Goal: Information Seeking & Learning: Understand process/instructions

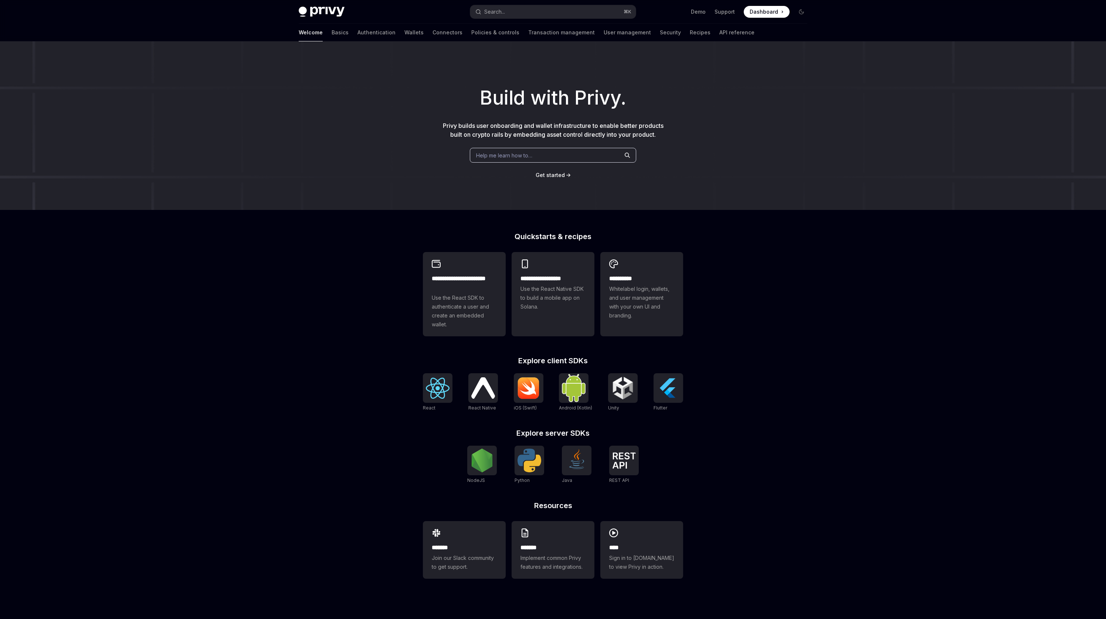
click at [309, 14] on img at bounding box center [322, 12] width 46 height 10
click at [357, 38] on link "Authentication" at bounding box center [376, 33] width 38 height 18
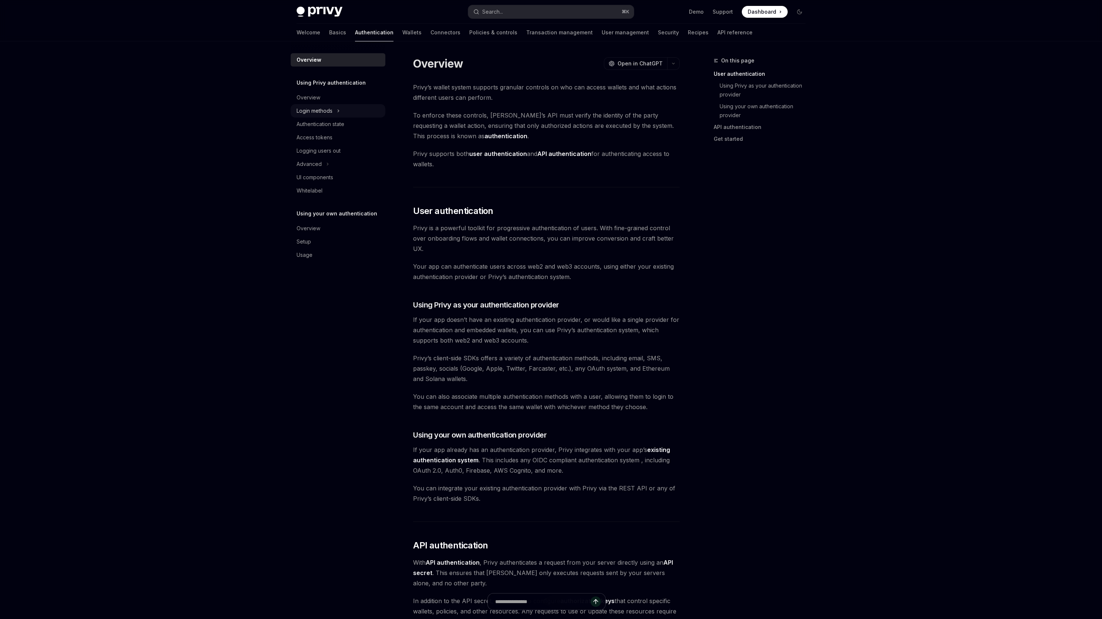
click at [313, 113] on div "Login methods" at bounding box center [314, 110] width 36 height 9
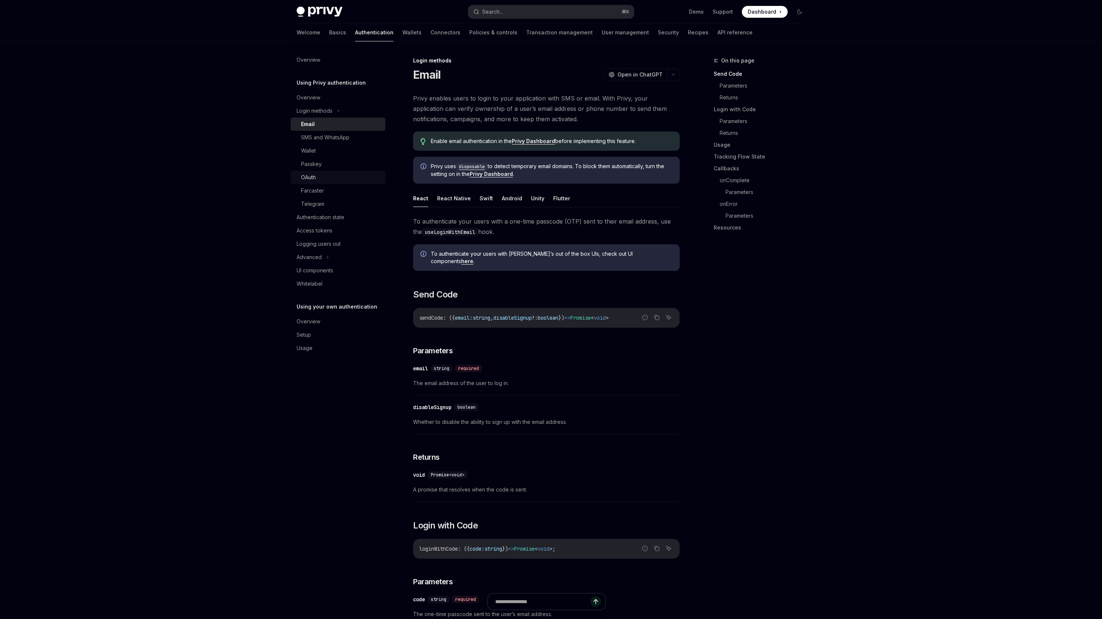
click at [307, 179] on div "OAuth" at bounding box center [308, 177] width 15 height 9
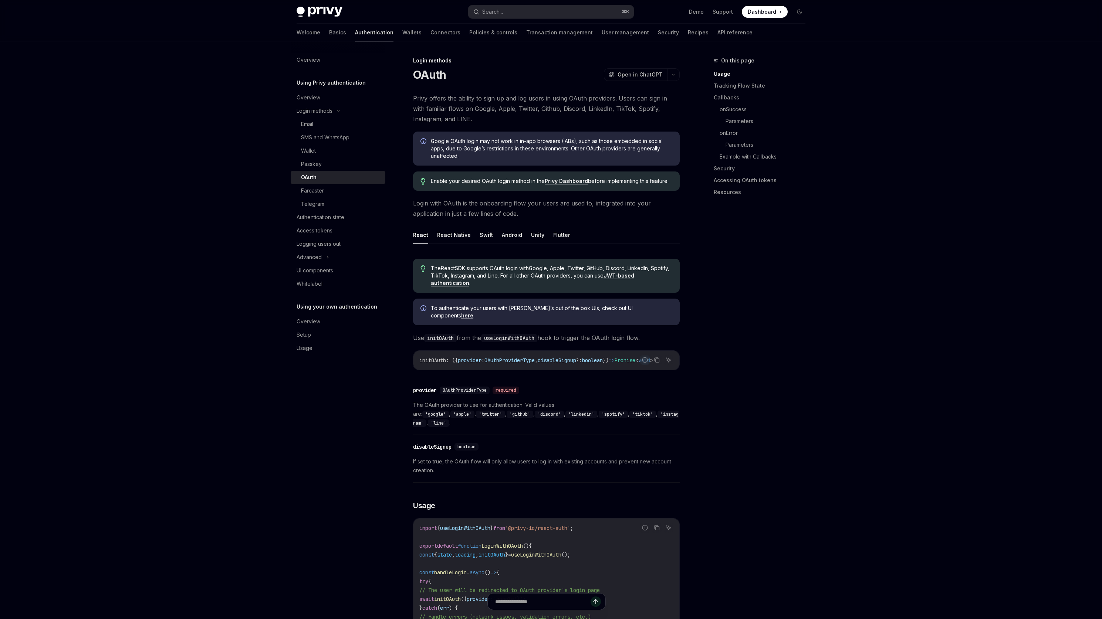
click at [331, 5] on div "Privy Docs home page Search... ⌘ K Demo Support Dashboard Dashboard Search..." at bounding box center [550, 12] width 509 height 24
click at [322, 10] on img at bounding box center [319, 12] width 46 height 10
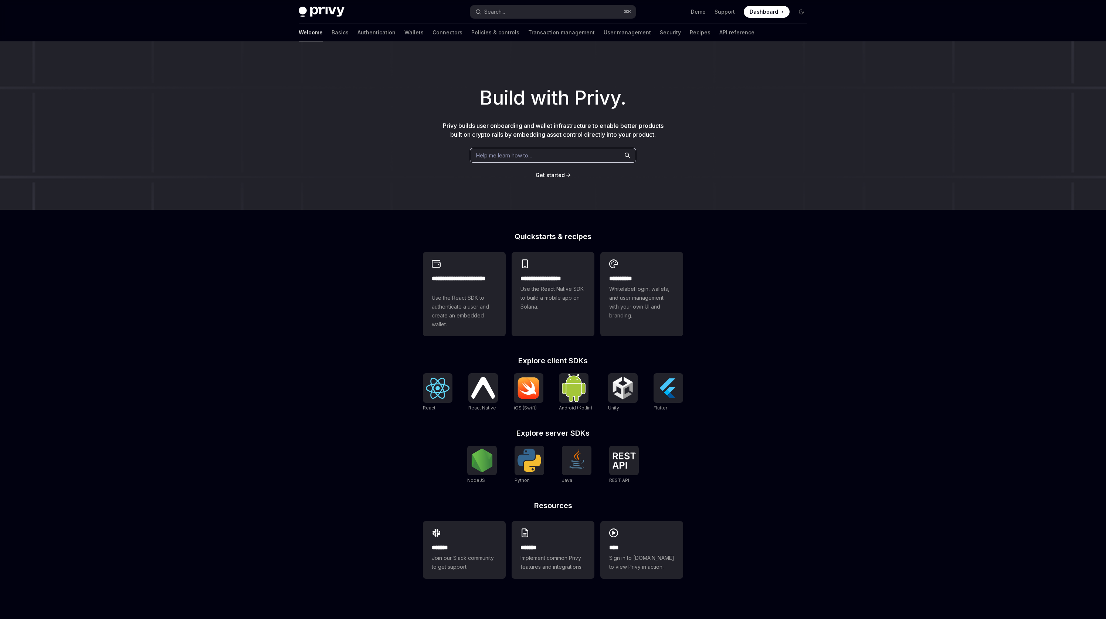
type textarea "*"
click at [545, 127] on span "Privy builds user onboarding and wallet infrastructure to enable better product…" at bounding box center [553, 130] width 221 height 16
drag, startPoint x: 545, startPoint y: 127, endPoint x: 575, endPoint y: 127, distance: 29.6
click at [575, 127] on span "Privy builds user onboarding and wallet infrastructure to enable better product…" at bounding box center [553, 130] width 221 height 16
click at [766, 12] on span "Dashboard" at bounding box center [764, 11] width 28 height 7
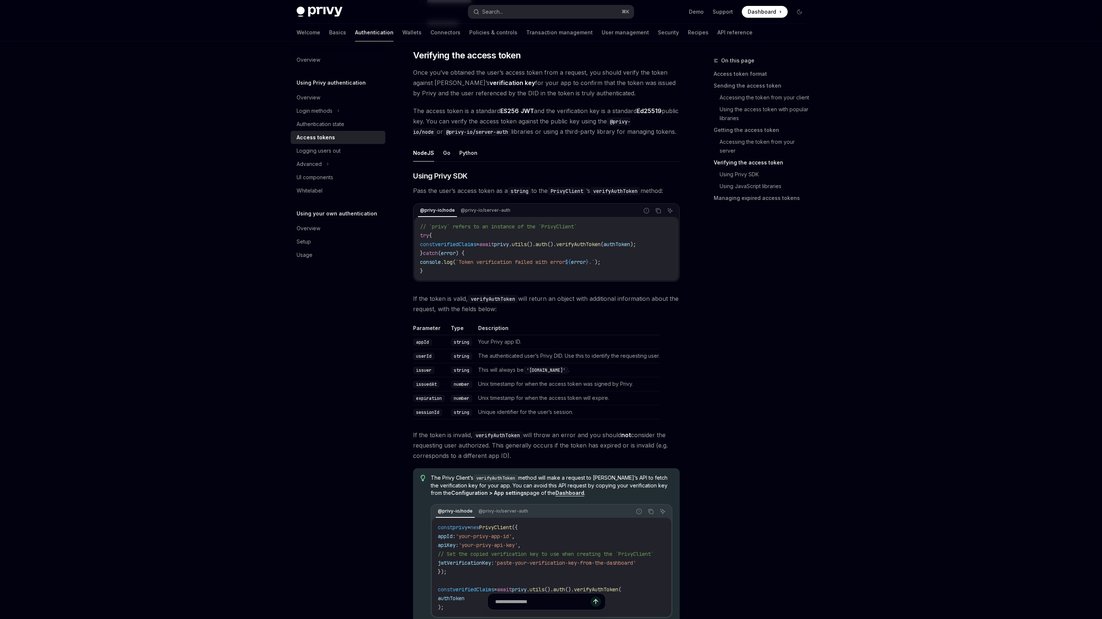
scroll to position [1025, 0]
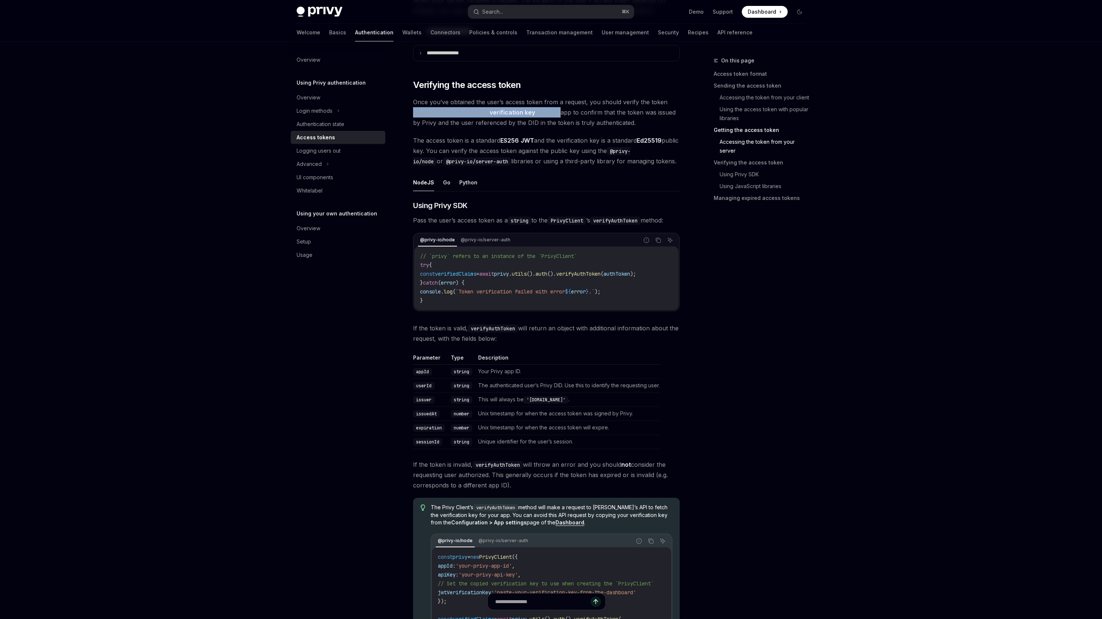
drag, startPoint x: 443, startPoint y: 114, endPoint x: 522, endPoint y: 112, distance: 78.8
click at [522, 112] on div "**********" at bounding box center [477, 169] width 408 height 2276
click at [522, 112] on span "Once you’ve obtained the user’s access token from a request, you should verify …" at bounding box center [546, 112] width 267 height 31
drag, startPoint x: 447, startPoint y: 151, endPoint x: 616, endPoint y: 150, distance: 169.3
click at [616, 150] on span "The access token is a standard ES256 JWT and the verification key is a standard…" at bounding box center [546, 150] width 267 height 31
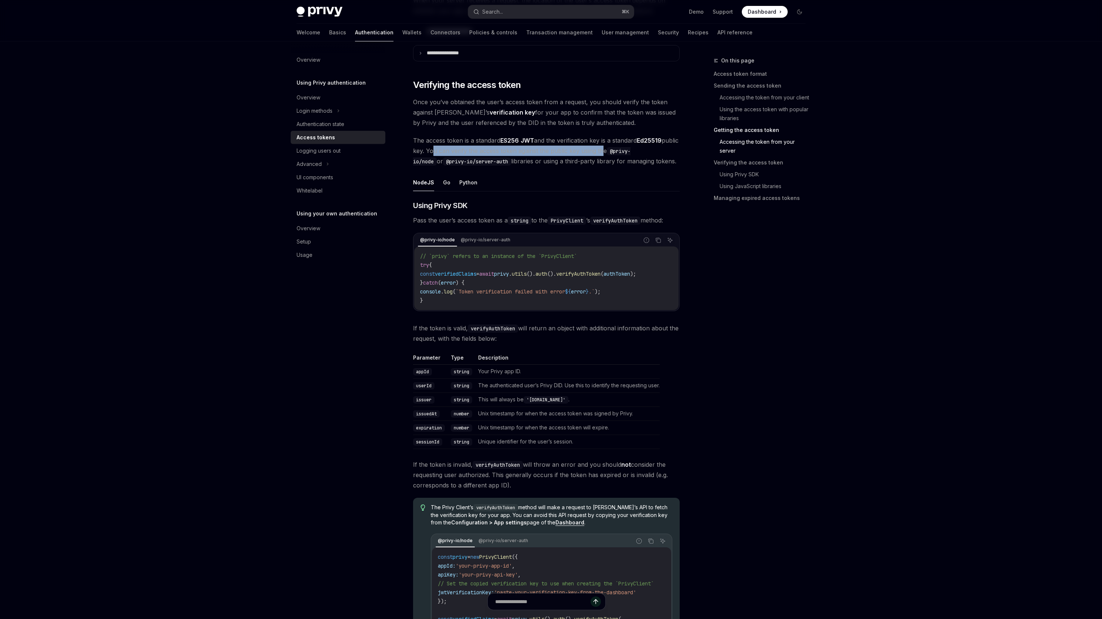
click at [616, 150] on span "The access token is a standard ES256 JWT and the verification key is a standard…" at bounding box center [546, 150] width 267 height 31
click at [499, 163] on span "The access token is a standard ES256 JWT and the verification key is a standard…" at bounding box center [546, 150] width 267 height 31
drag, startPoint x: 499, startPoint y: 163, endPoint x: 624, endPoint y: 160, distance: 125.4
click at [624, 160] on span "The access token is a standard ES256 JWT and the verification key is a standard…" at bounding box center [546, 150] width 267 height 31
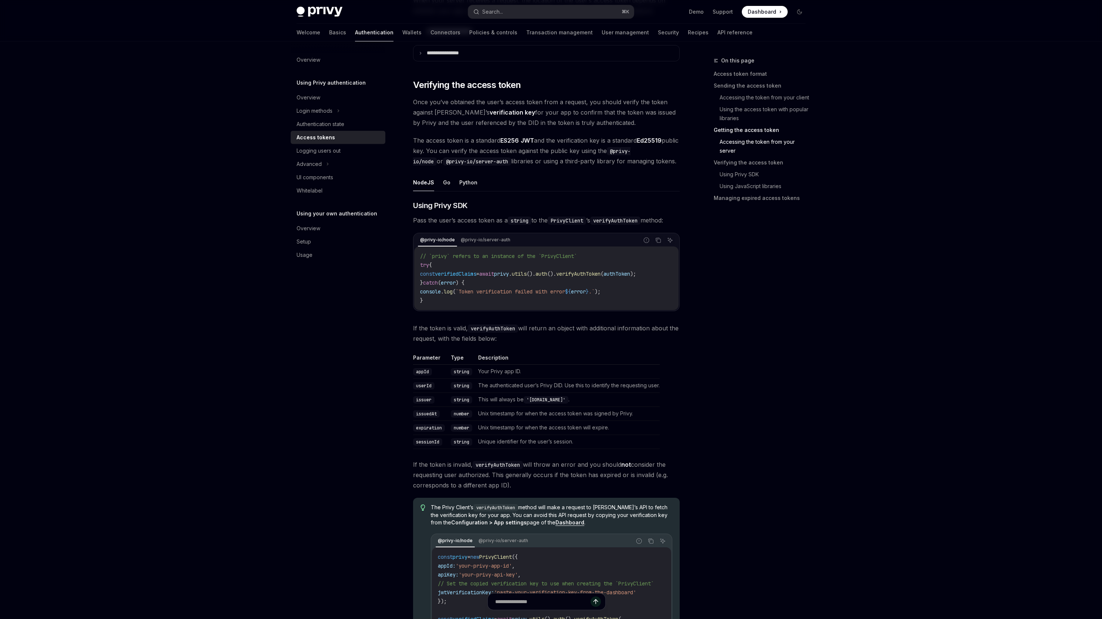
click at [509, 275] on span "privy" at bounding box center [501, 274] width 15 height 7
drag, startPoint x: 530, startPoint y: 275, endPoint x: 573, endPoint y: 275, distance: 42.9
click at [573, 275] on span "const verifiedClaims = await privy . utils (). auth (). verifyAuthToken ( authT…" at bounding box center [528, 274] width 216 height 7
click at [587, 274] on span "verifyAuthToken" at bounding box center [578, 274] width 44 height 7
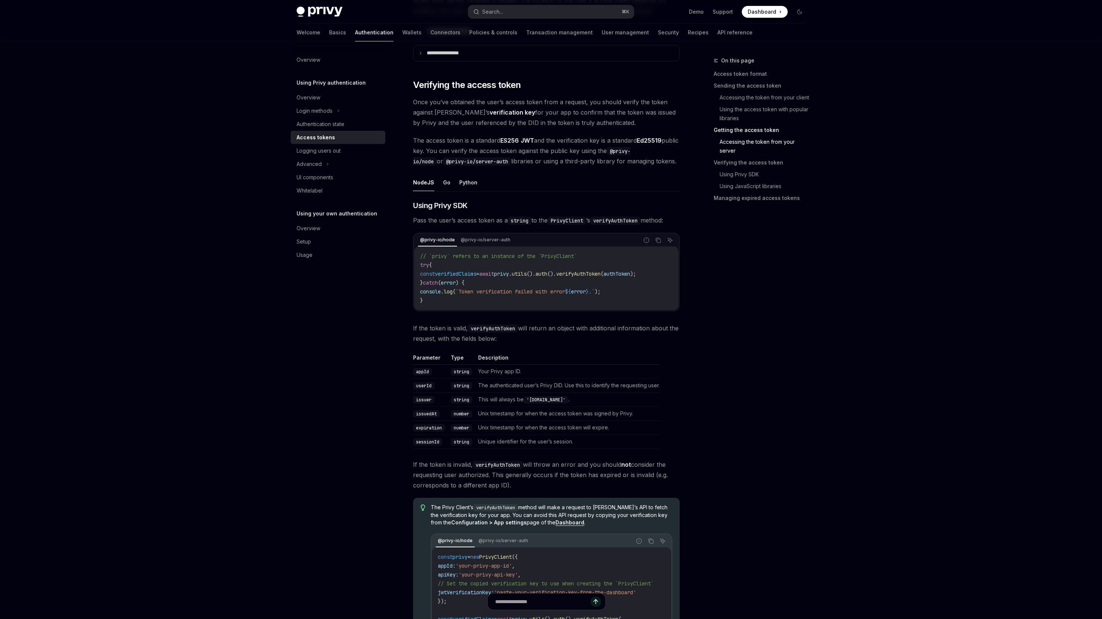
click at [630, 273] on span "authToken" at bounding box center [616, 274] width 27 height 7
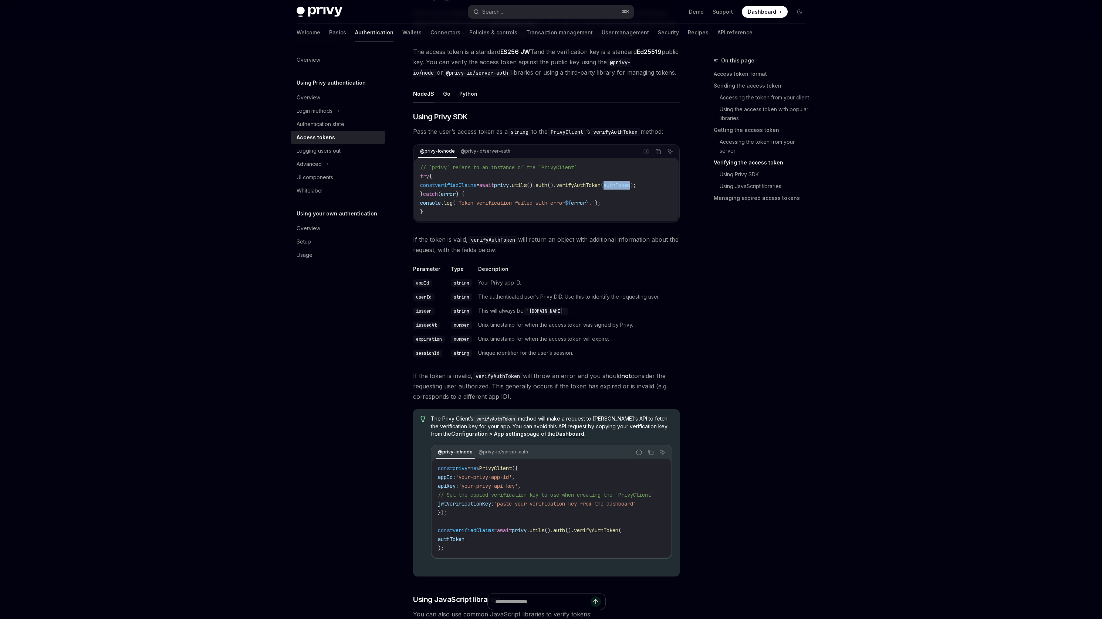
scroll to position [1149, 0]
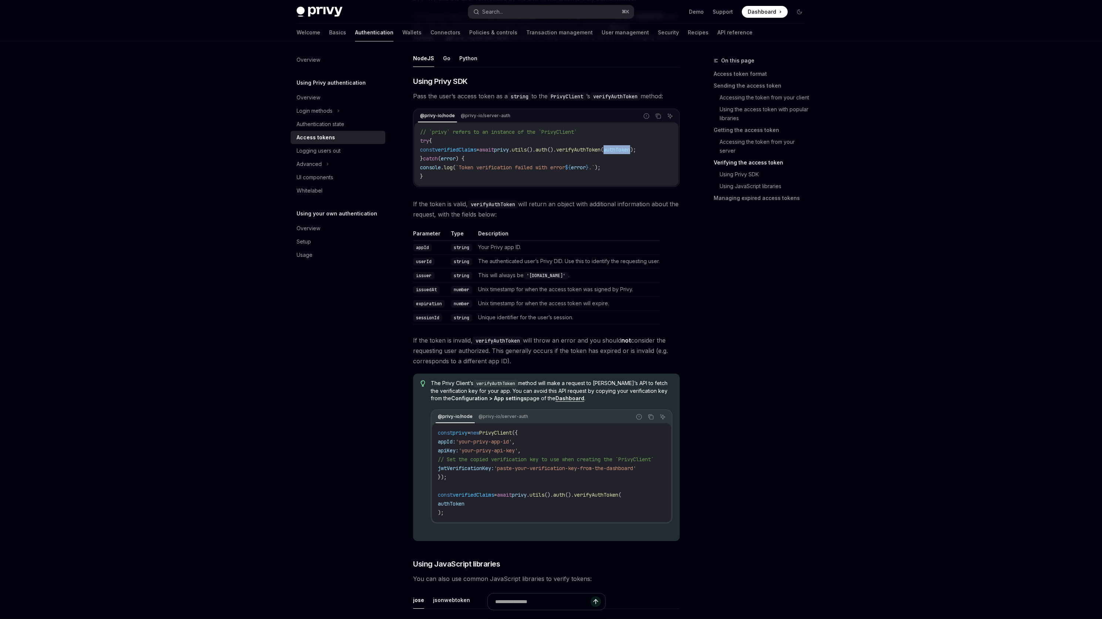
click at [519, 471] on span "'paste-your-verification-key-from-the-dashboard'" at bounding box center [565, 468] width 142 height 7
drag, startPoint x: 519, startPoint y: 471, endPoint x: 641, endPoint y: 472, distance: 122.4
click at [636, 472] on span "'paste-your-verification-key-from-the-dashboard'" at bounding box center [565, 468] width 142 height 7
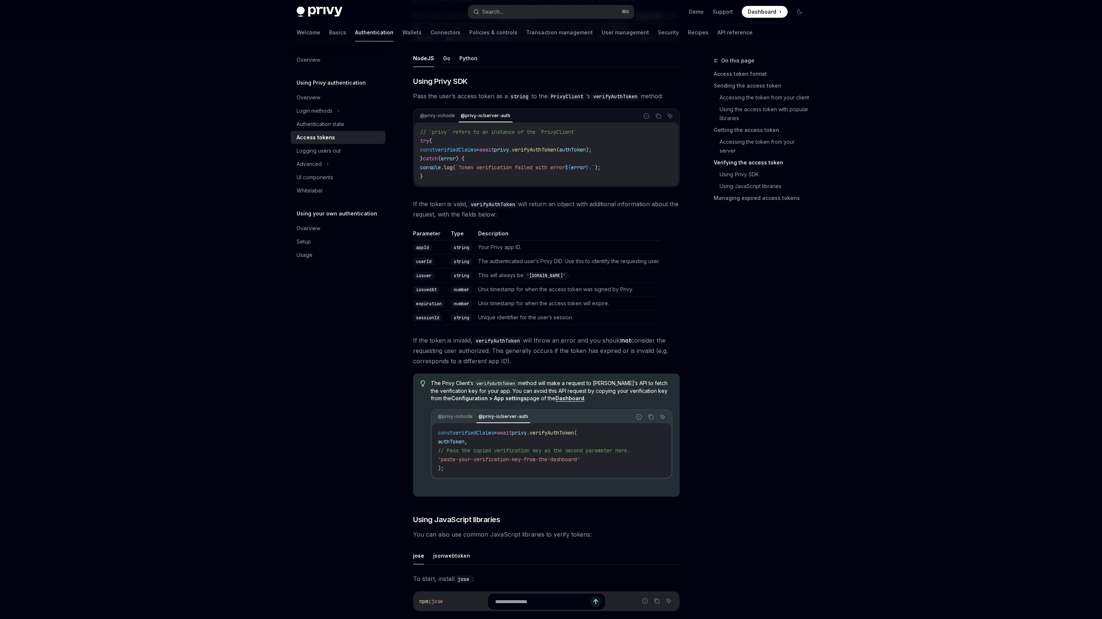
click at [464, 461] on span "'paste-your-verification-key-from-the-dashboard'" at bounding box center [509, 459] width 142 height 7
drag, startPoint x: 464, startPoint y: 461, endPoint x: 566, endPoint y: 462, distance: 102.8
click at [566, 462] on span "'paste-your-verification-key-from-the-dashboard'" at bounding box center [509, 459] width 142 height 7
drag, startPoint x: 566, startPoint y: 462, endPoint x: 456, endPoint y: 459, distance: 110.6
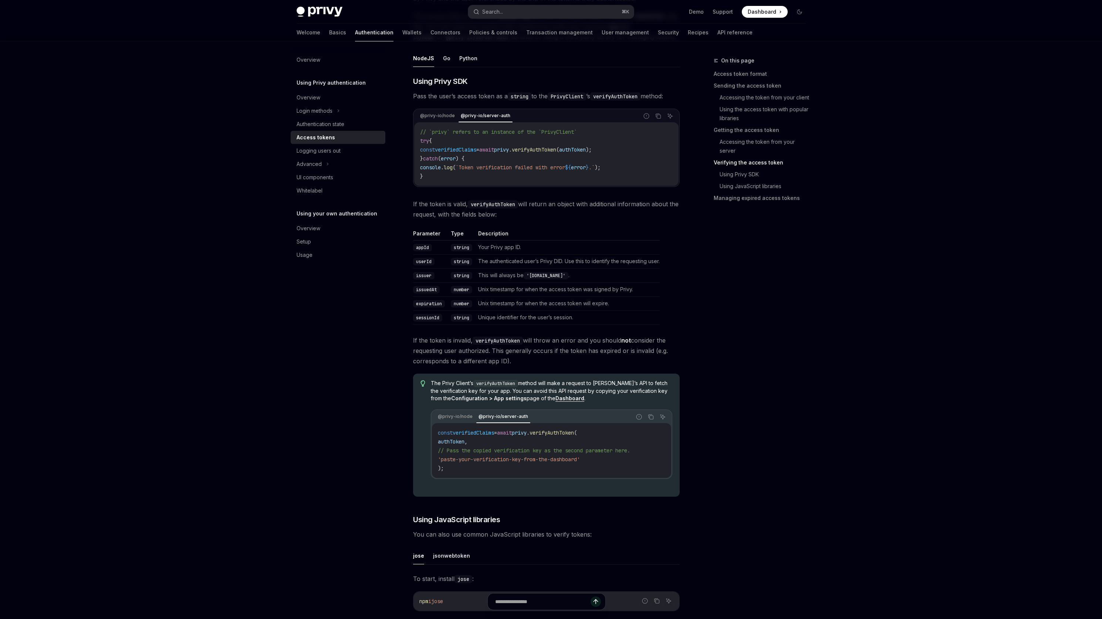
click at [456, 459] on span "'paste-your-verification-key-from-the-dashboard'" at bounding box center [509, 459] width 142 height 7
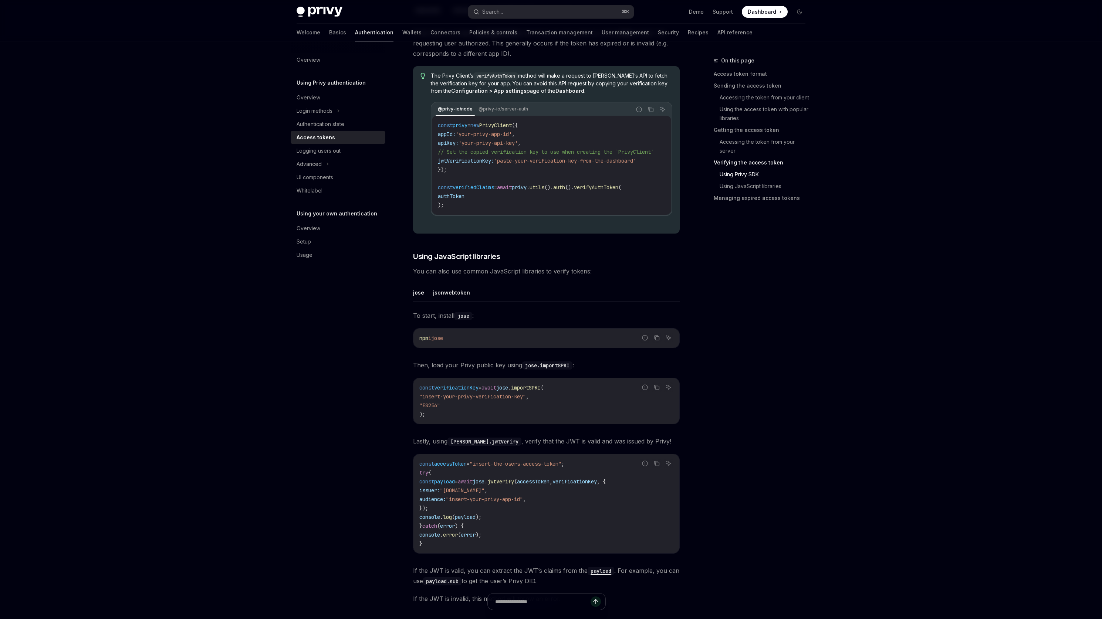
scroll to position [1498, 0]
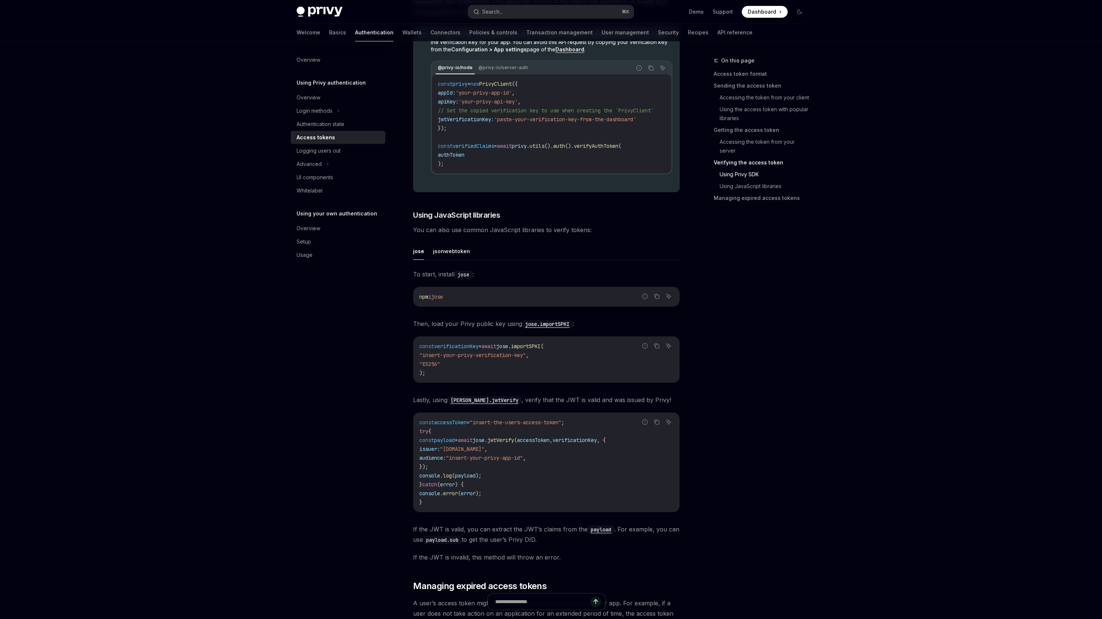
click at [730, 61] on span "On this page" at bounding box center [737, 60] width 33 height 9
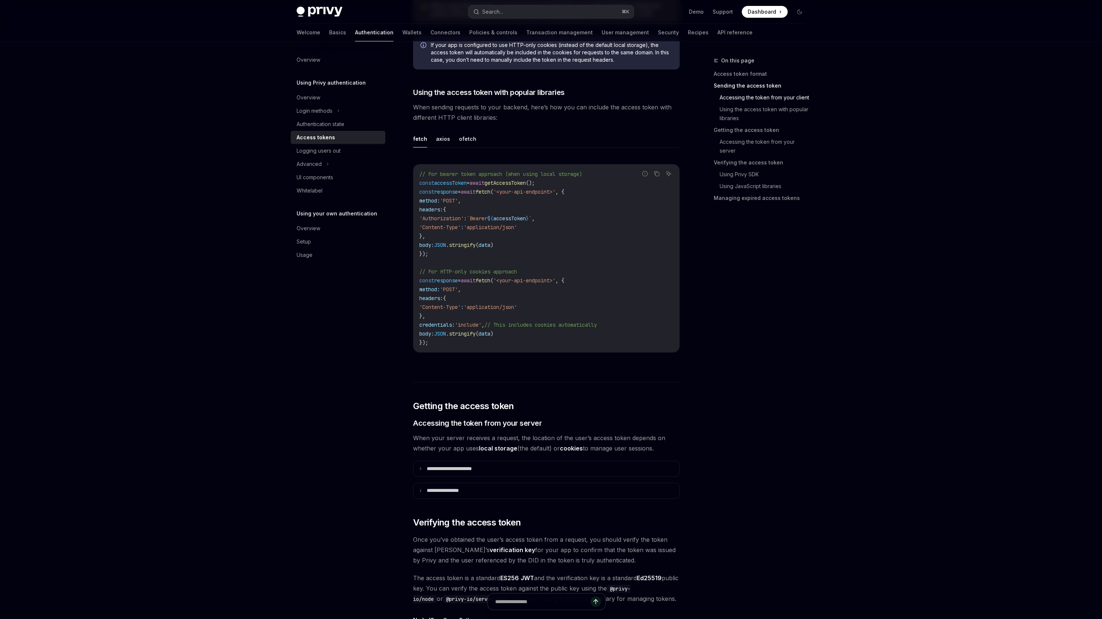
scroll to position [475, 0]
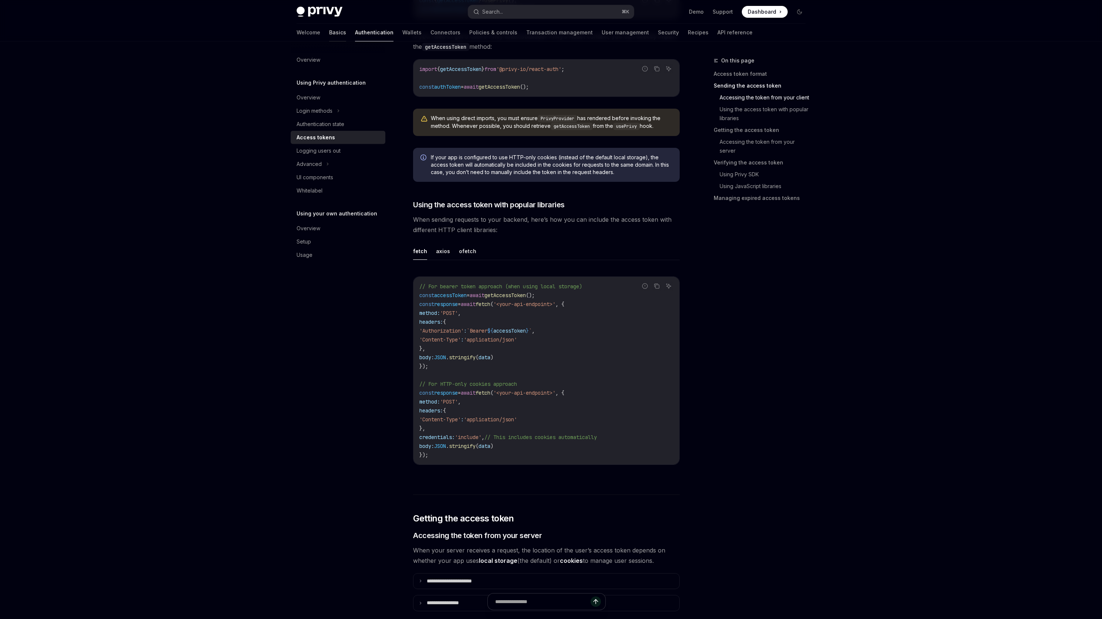
click at [329, 29] on link "Basics" at bounding box center [337, 33] width 17 height 18
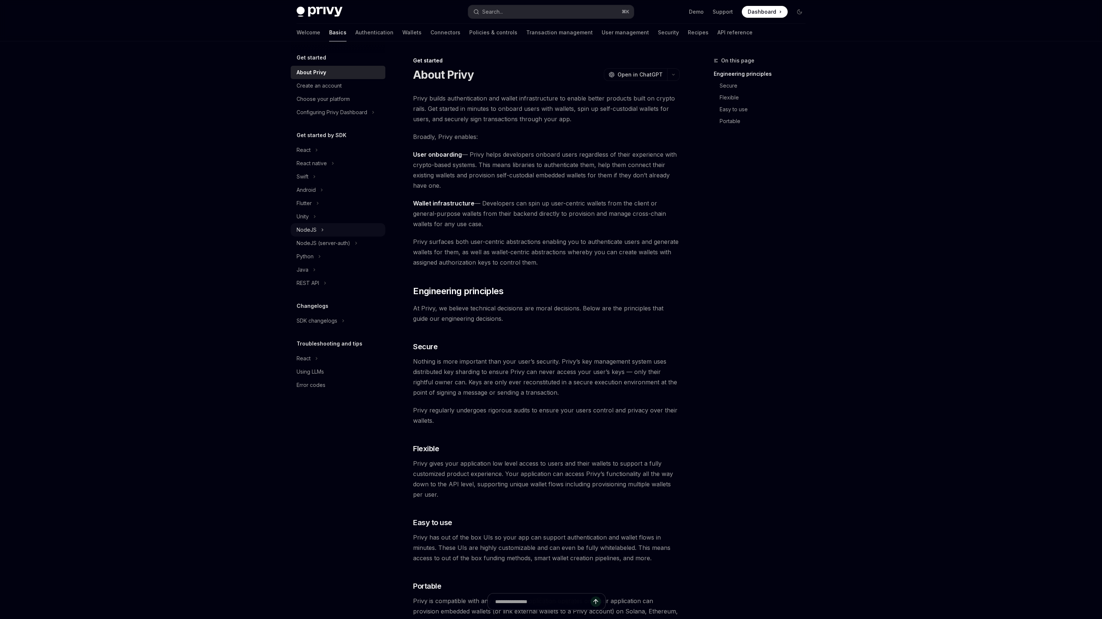
click at [303, 233] on div "NodeJS" at bounding box center [306, 229] width 20 height 9
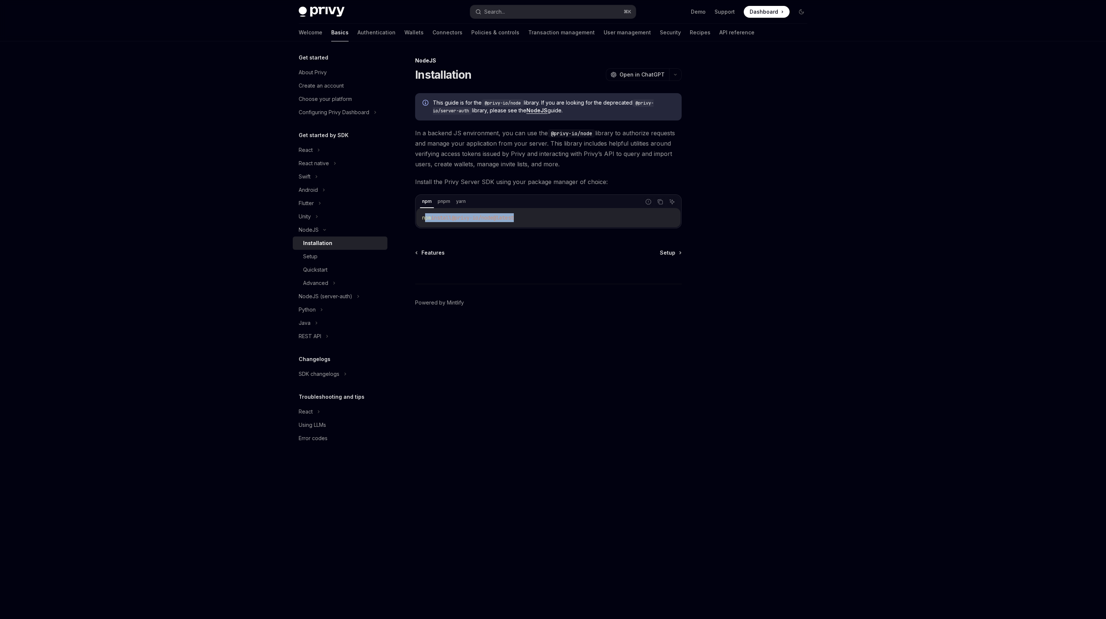
drag, startPoint x: 539, startPoint y: 218, endPoint x: 427, endPoint y: 220, distance: 112.0
click at [427, 220] on code "npm install @privy-io/node@latest" at bounding box center [548, 217] width 252 height 9
click at [549, 105] on span "This guide is for the @privy-io/node library. If you are looking for the deprec…" at bounding box center [553, 107] width 241 height 16
drag, startPoint x: 549, startPoint y: 105, endPoint x: 625, endPoint y: 105, distance: 76.2
click at [625, 105] on span "This guide is for the @privy-io/node library. If you are looking for the deprec…" at bounding box center [553, 107] width 241 height 16
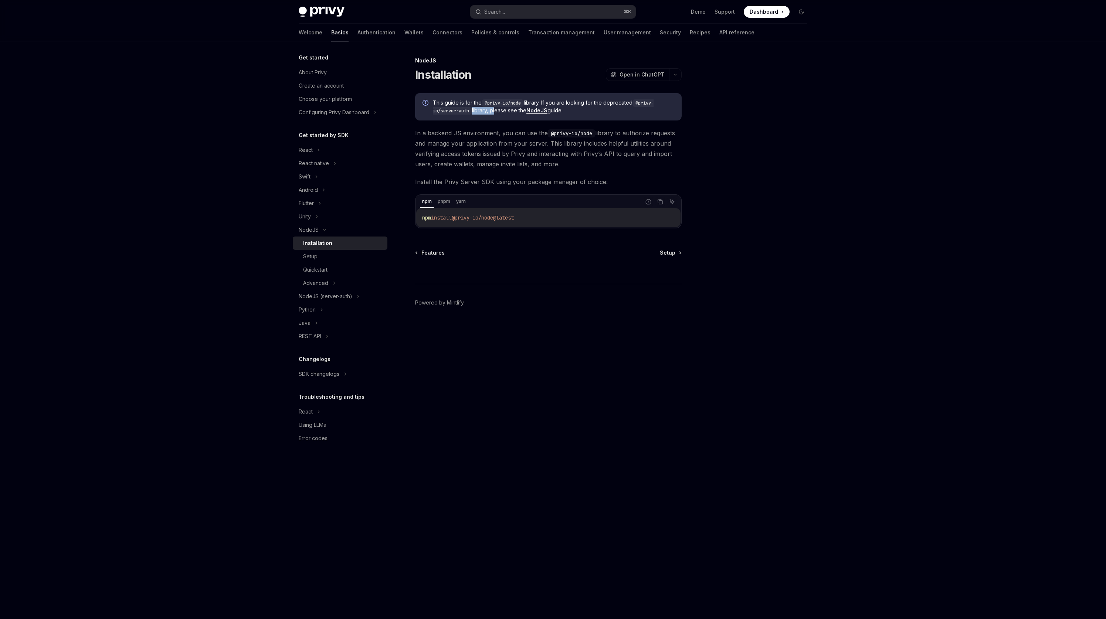
drag, startPoint x: 467, startPoint y: 113, endPoint x: 488, endPoint y: 113, distance: 21.4
click at [488, 113] on span "This guide is for the @privy-io/node library. If you are looking for the deprec…" at bounding box center [553, 107] width 241 height 16
click at [531, 112] on link "NodeJS" at bounding box center [536, 110] width 21 height 7
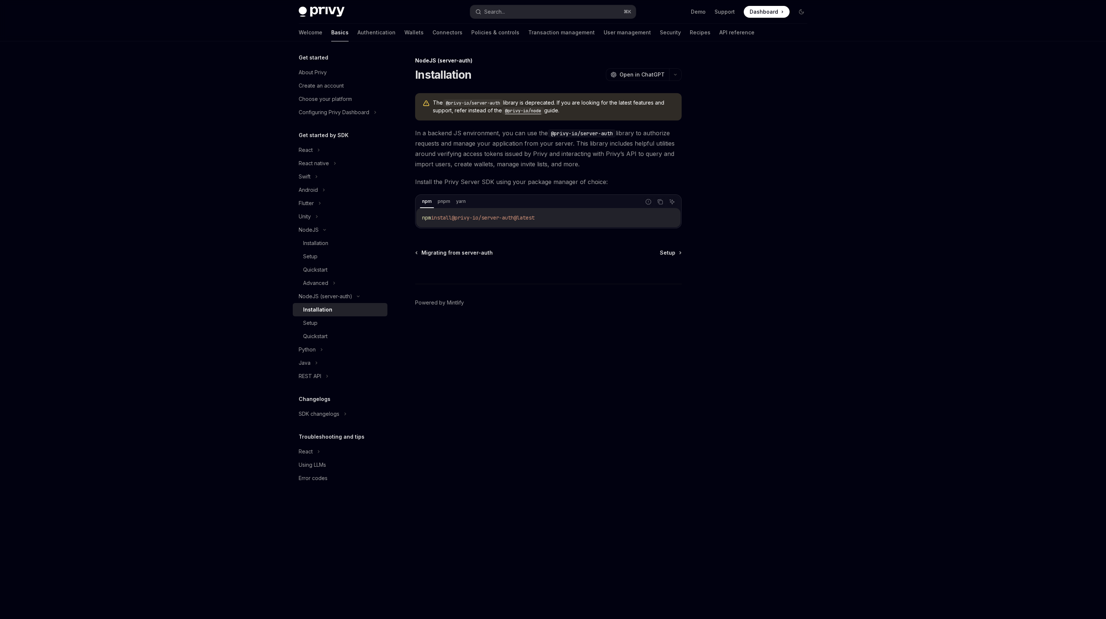
click at [513, 111] on code "@privy-io/node" at bounding box center [523, 110] width 42 height 7
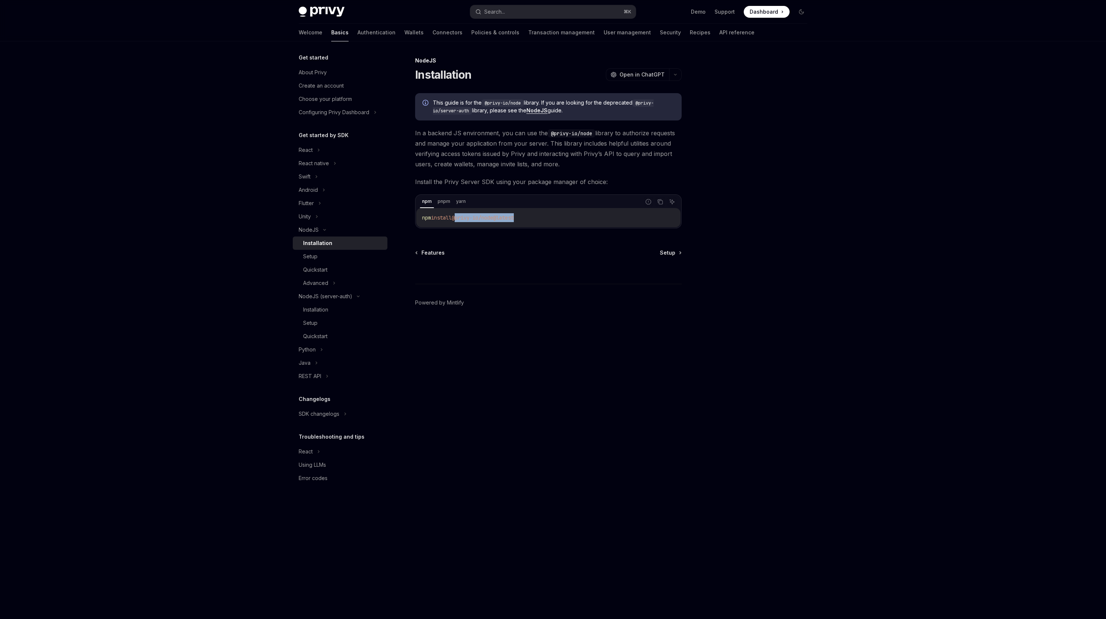
drag, startPoint x: 459, startPoint y: 219, endPoint x: 553, endPoint y: 220, distance: 93.9
click at [553, 220] on code "npm install @privy-io/node@latest" at bounding box center [548, 217] width 252 height 9
copy span "@privy-io/node@latest"
click at [312, 257] on div "Setup" at bounding box center [310, 256] width 14 height 9
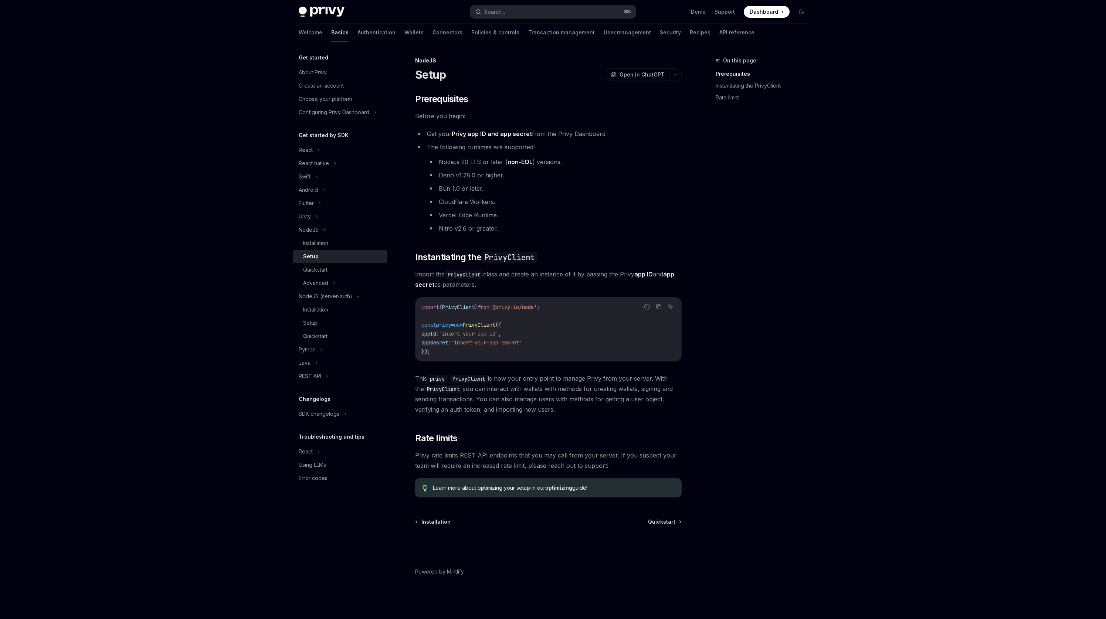
click at [431, 335] on span "appId:" at bounding box center [430, 333] width 18 height 7
click at [433, 343] on span "appSecret:" at bounding box center [436, 342] width 30 height 7
drag, startPoint x: 443, startPoint y: 354, endPoint x: 419, endPoint y: 309, distance: 51.3
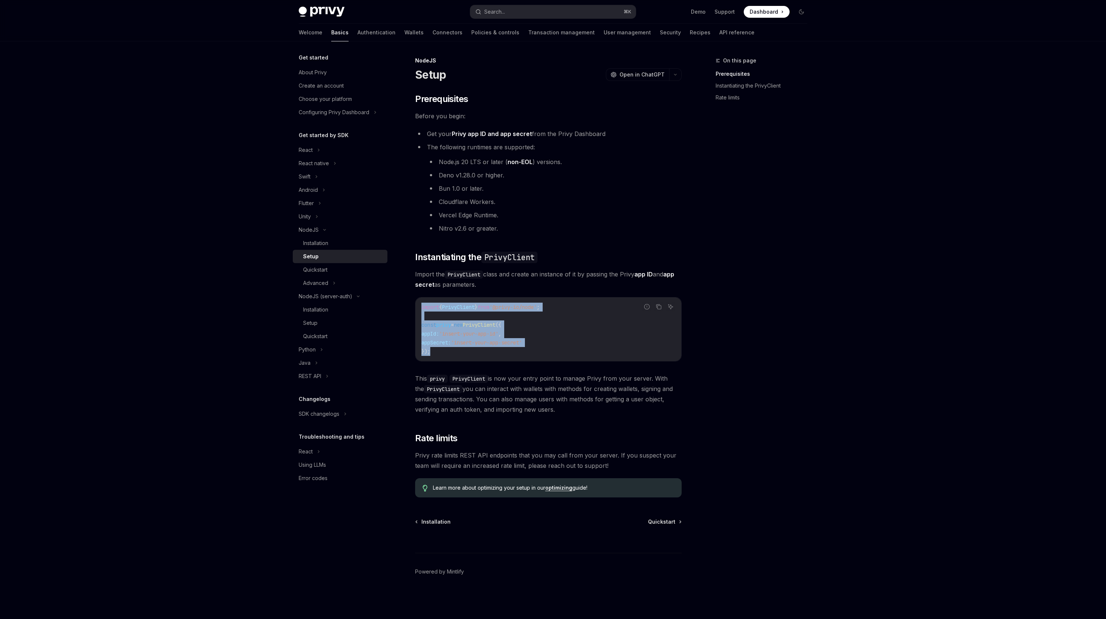
click at [419, 309] on div "import { PrivyClient } from '@privy-io/node' ; const privy = new PrivyClient ({…" at bounding box center [548, 330] width 266 height 64
drag, startPoint x: 419, startPoint y: 309, endPoint x: 435, endPoint y: 359, distance: 52.5
click at [435, 359] on div "import { PrivyClient } from '@privy-io/node' ; const privy = new PrivyClient ({…" at bounding box center [548, 330] width 266 height 64
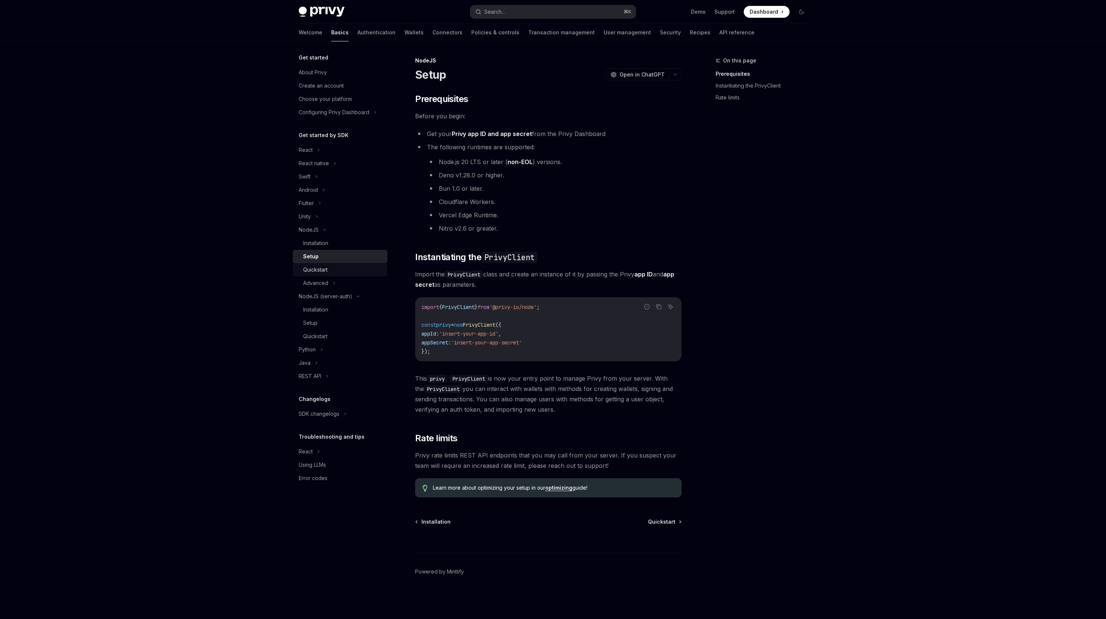
click at [321, 274] on link "Quickstart" at bounding box center [340, 269] width 95 height 13
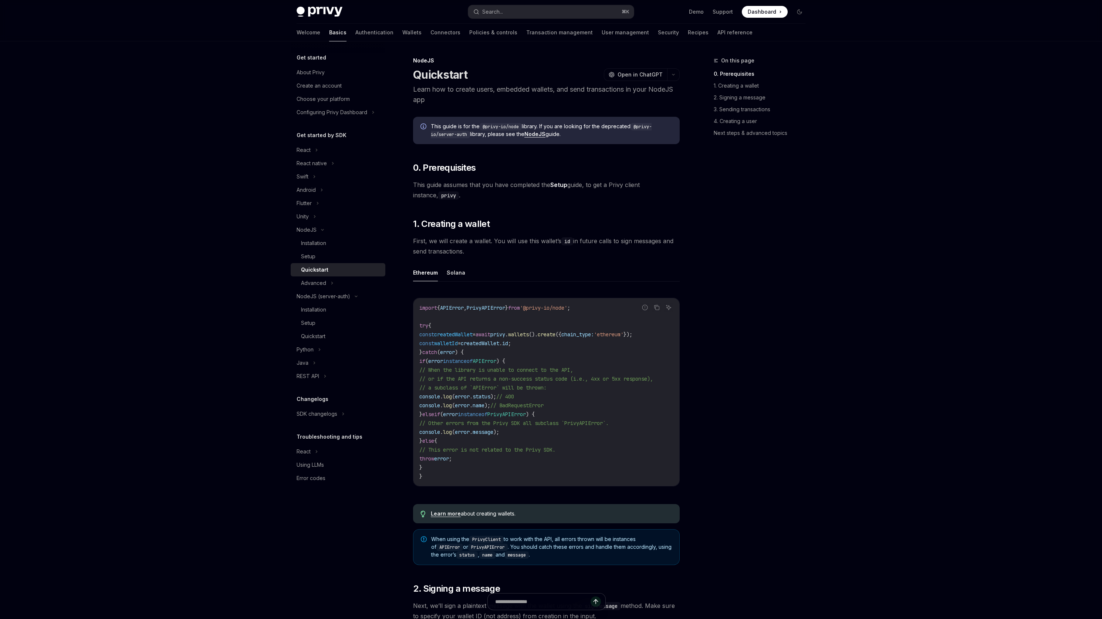
click at [420, 240] on span "First, we will create a wallet. You will use this wallet’s id in future calls t…" at bounding box center [546, 246] width 267 height 21
drag, startPoint x: 420, startPoint y: 240, endPoint x: 470, endPoint y: 242, distance: 50.0
click at [470, 242] on span "First, we will create a wallet. You will use this wallet’s id in future calls t…" at bounding box center [546, 246] width 267 height 21
click at [495, 241] on span "First, we will create a wallet. You will use this wallet’s id in future calls t…" at bounding box center [546, 246] width 267 height 21
drag, startPoint x: 495, startPoint y: 241, endPoint x: 576, endPoint y: 241, distance: 81.0
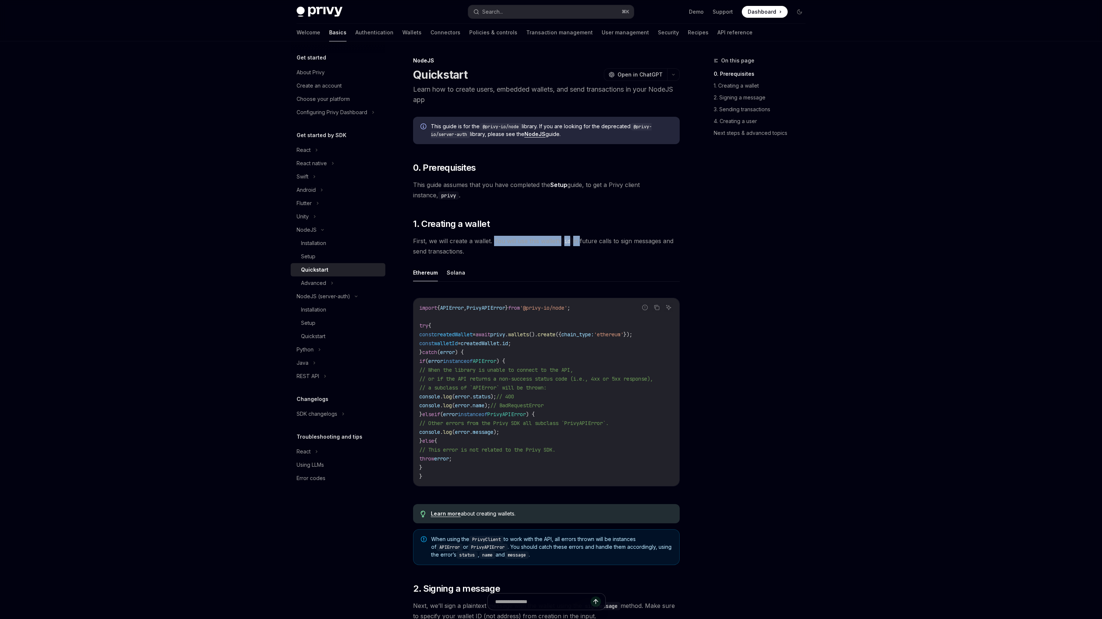
click at [576, 241] on span "First, we will create a wallet. You will use this wallet’s id in future calls t…" at bounding box center [546, 246] width 267 height 21
click at [571, 244] on code "id" at bounding box center [567, 241] width 12 height 8
click at [336, 284] on button "Advanced" at bounding box center [338, 283] width 95 height 13
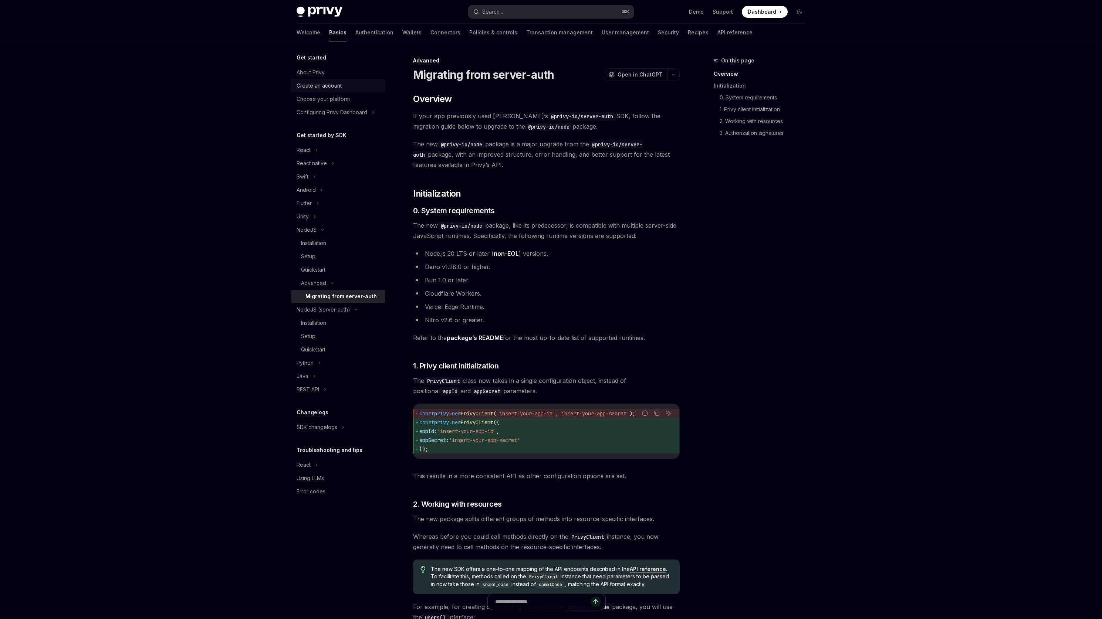
click at [337, 81] on link "Create an account" at bounding box center [338, 85] width 95 height 13
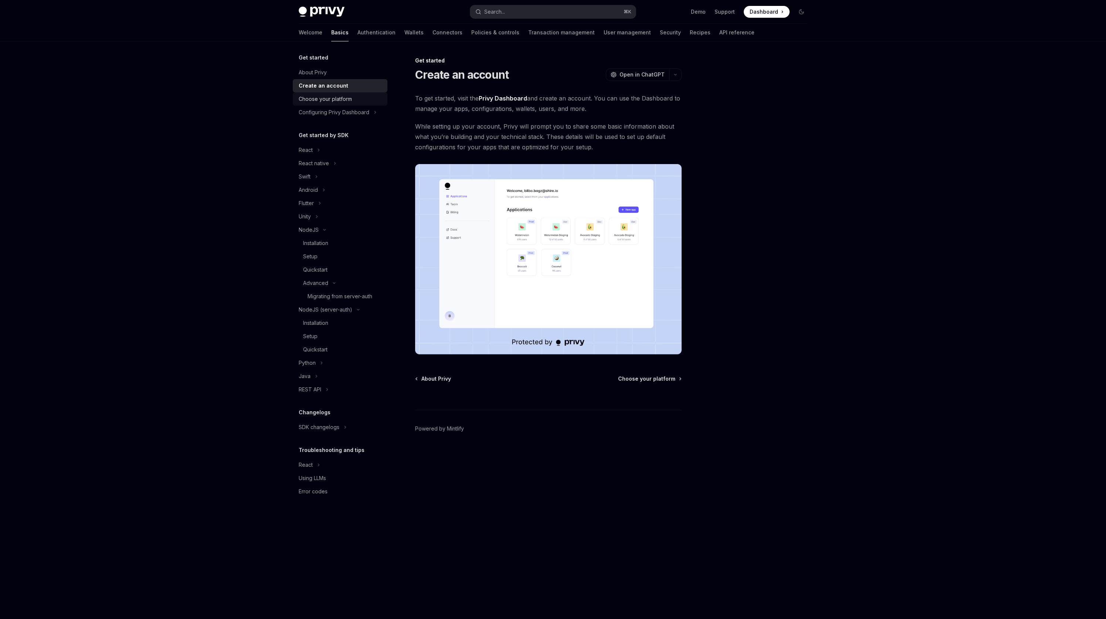
click at [332, 96] on div "Choose your platform" at bounding box center [325, 99] width 53 height 9
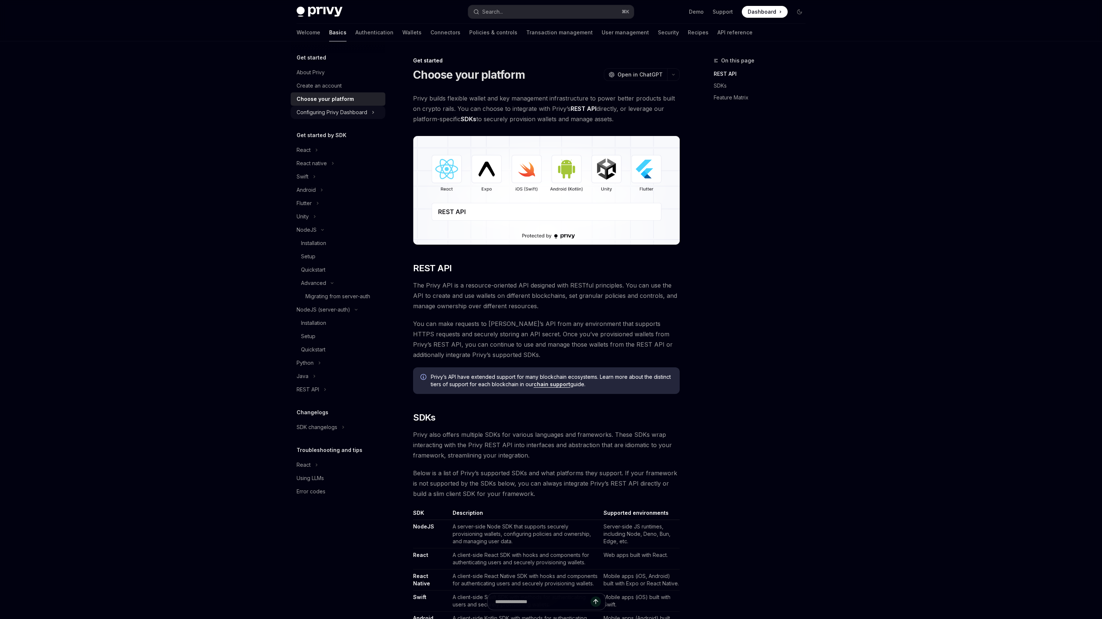
click at [328, 106] on button "Configuring Privy Dashboard" at bounding box center [338, 112] width 95 height 13
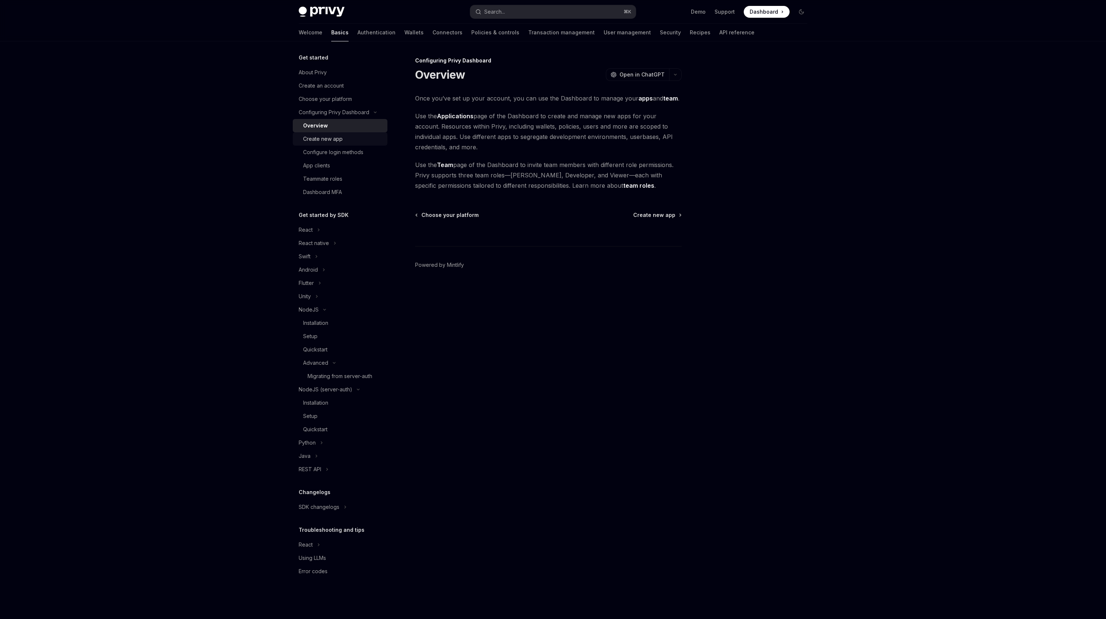
click at [321, 140] on div "Create new app" at bounding box center [323, 139] width 40 height 9
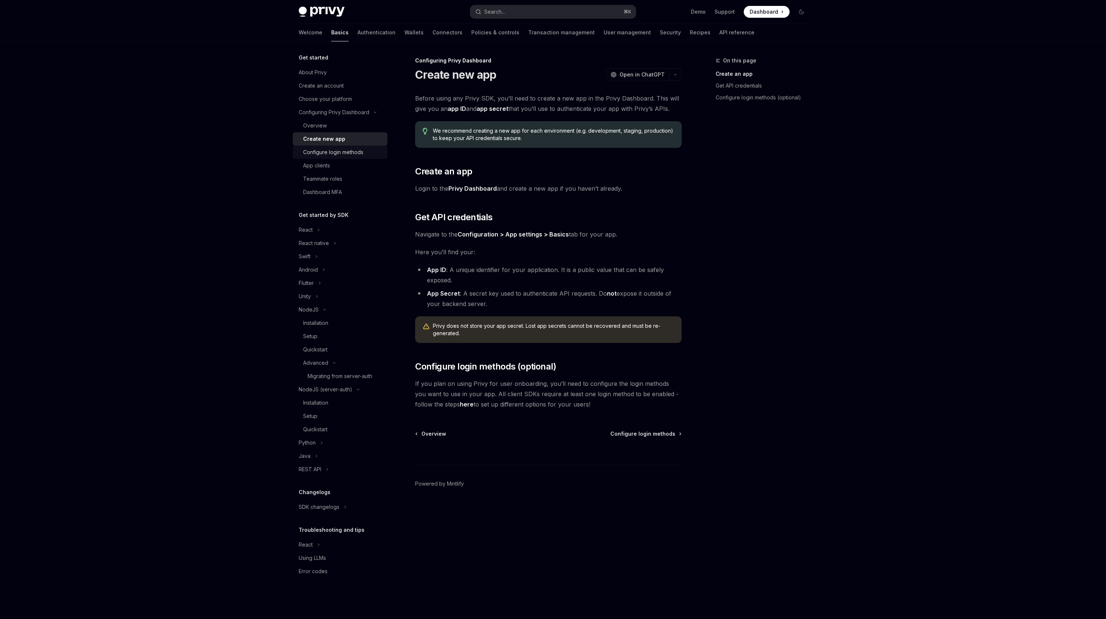
click at [318, 149] on div "Configure login methods" at bounding box center [333, 152] width 60 height 9
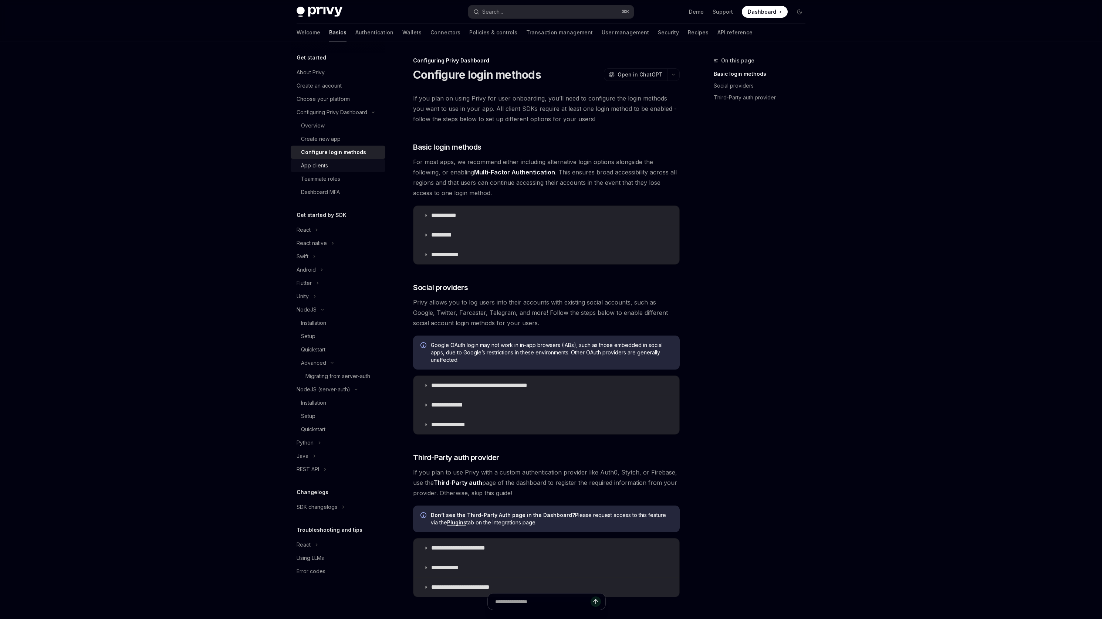
click at [313, 164] on div "App clients" at bounding box center [314, 165] width 27 height 9
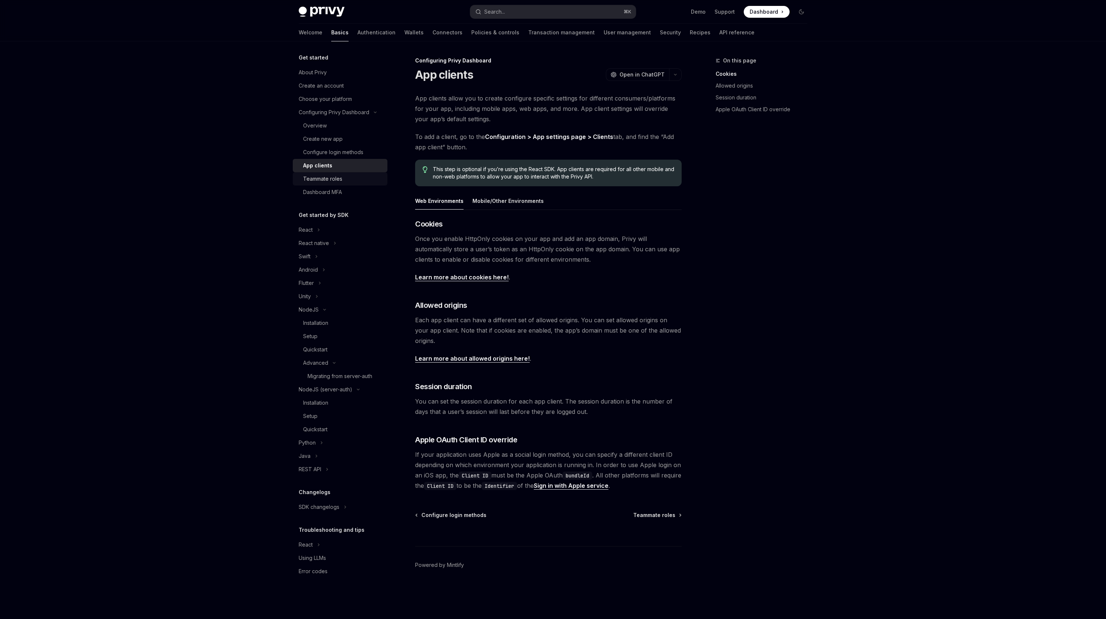
click at [311, 176] on div "Teammate roles" at bounding box center [322, 178] width 39 height 9
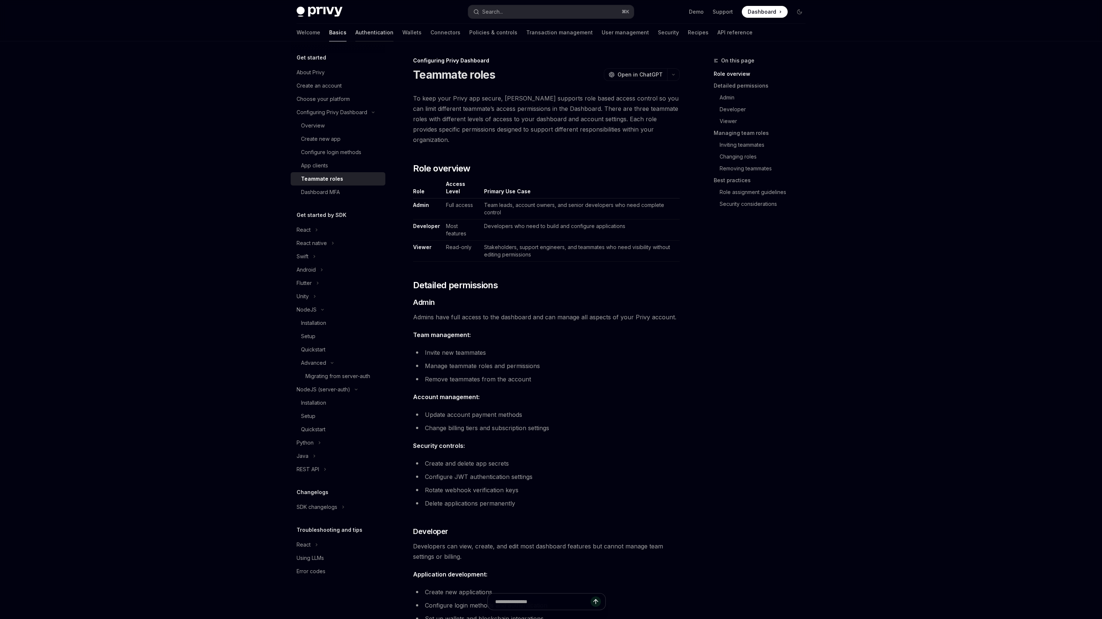
click at [355, 33] on link "Authentication" at bounding box center [374, 33] width 38 height 18
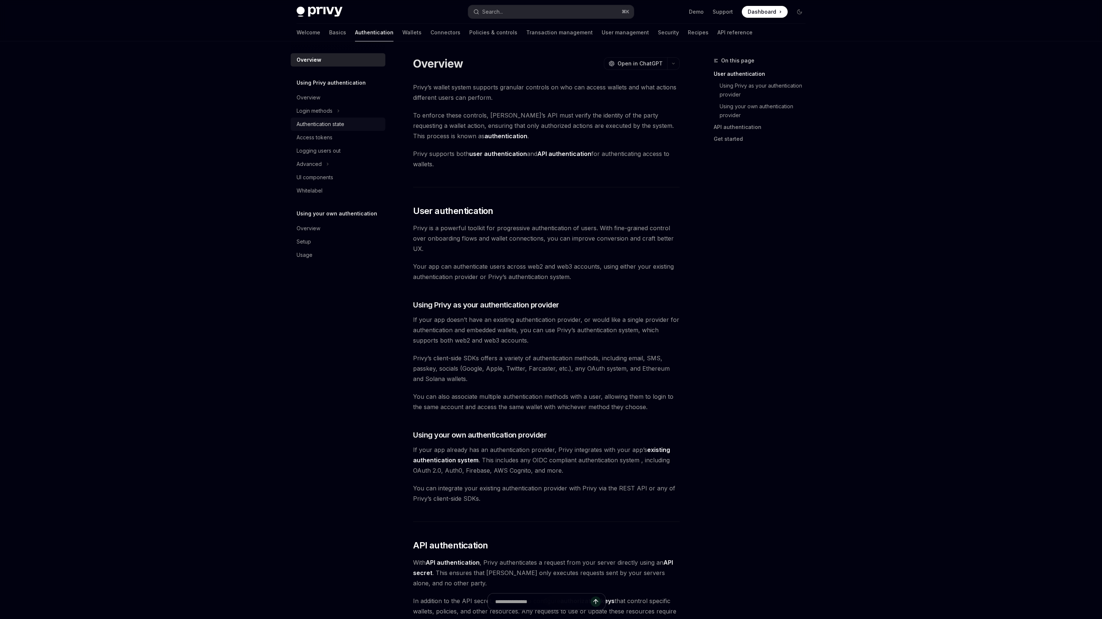
click at [324, 125] on div "Authentication state" at bounding box center [320, 124] width 48 height 9
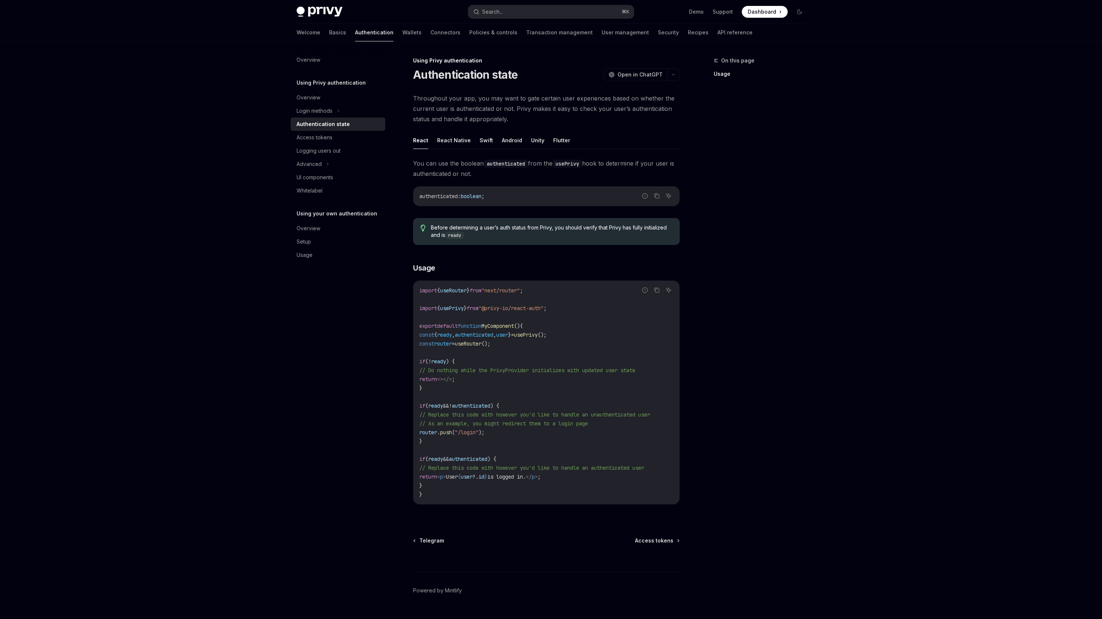
scroll to position [19, 0]
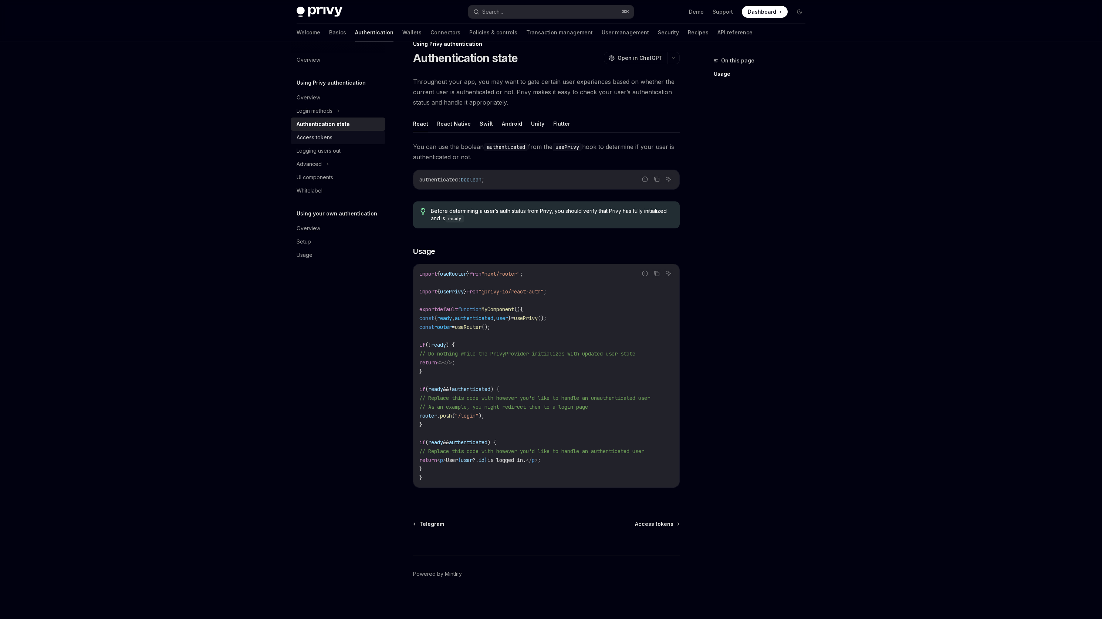
click at [325, 138] on div "Access tokens" at bounding box center [314, 137] width 36 height 9
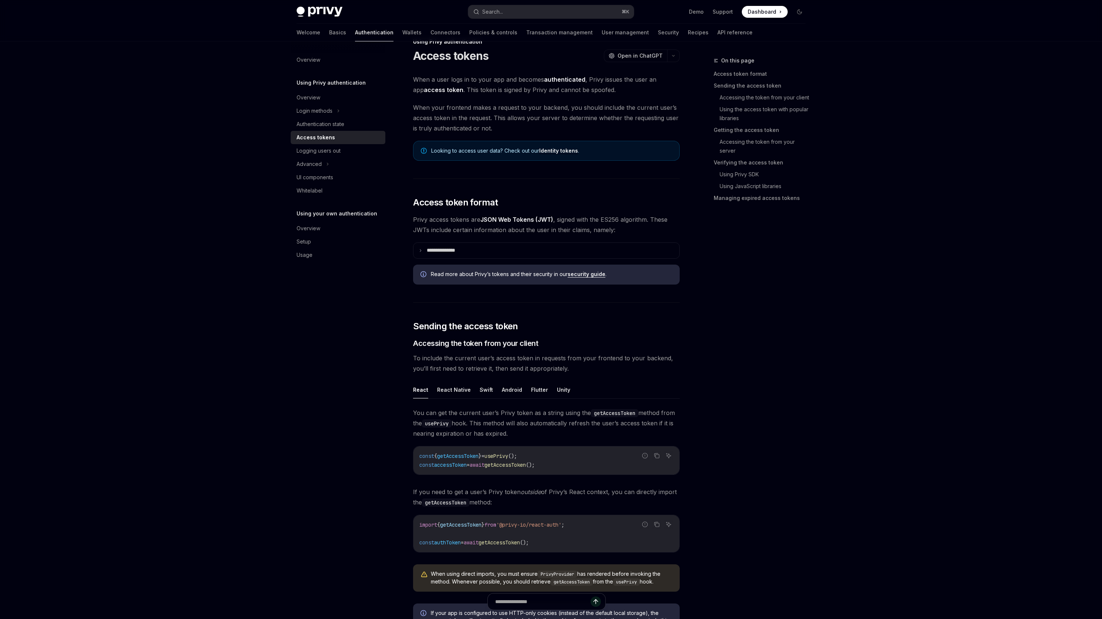
type textarea "*"
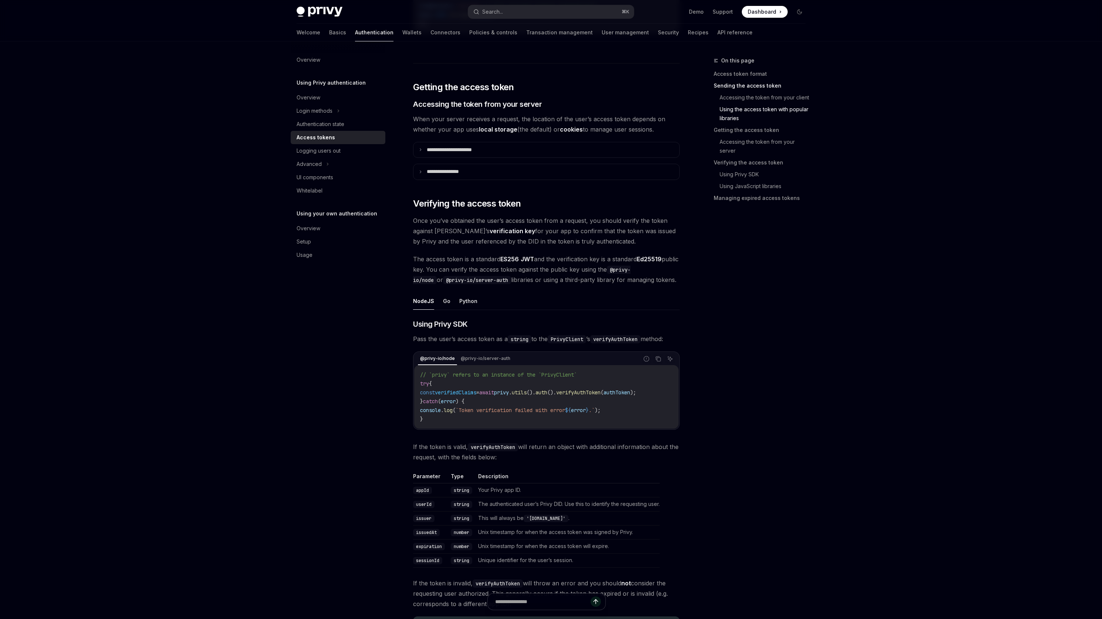
scroll to position [983, 0]
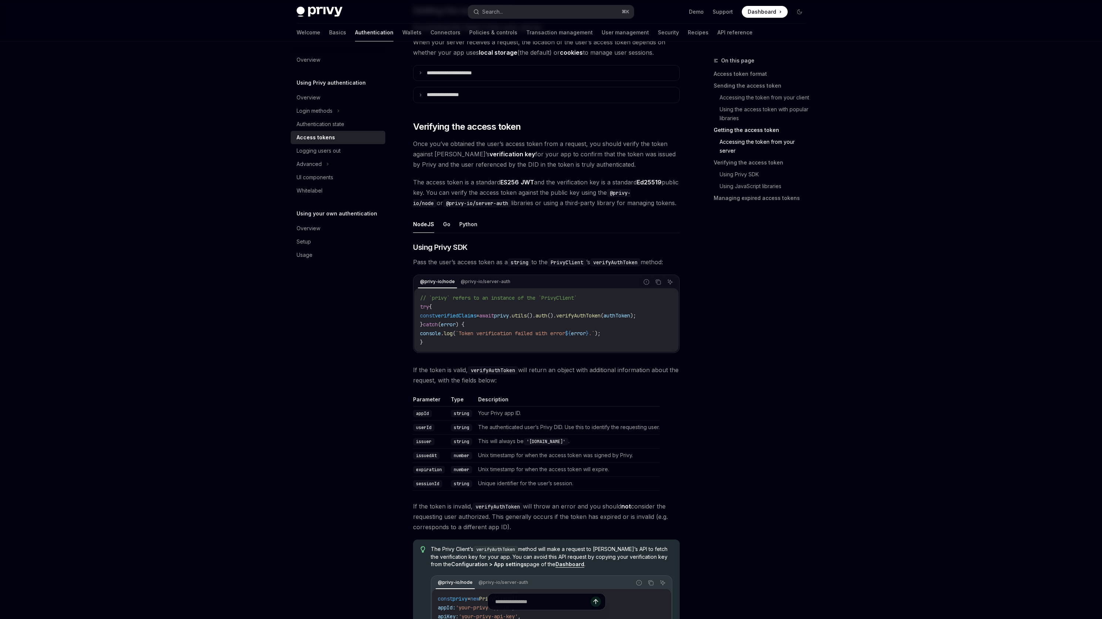
click at [482, 484] on td "Unique identifier for the user’s session." at bounding box center [567, 483] width 184 height 14
drag, startPoint x: 482, startPoint y: 484, endPoint x: 558, endPoint y: 485, distance: 76.2
click at [558, 485] on td "Unique identifier for the user’s session." at bounding box center [567, 483] width 184 height 14
drag, startPoint x: 448, startPoint y: 383, endPoint x: 545, endPoint y: 386, distance: 97.3
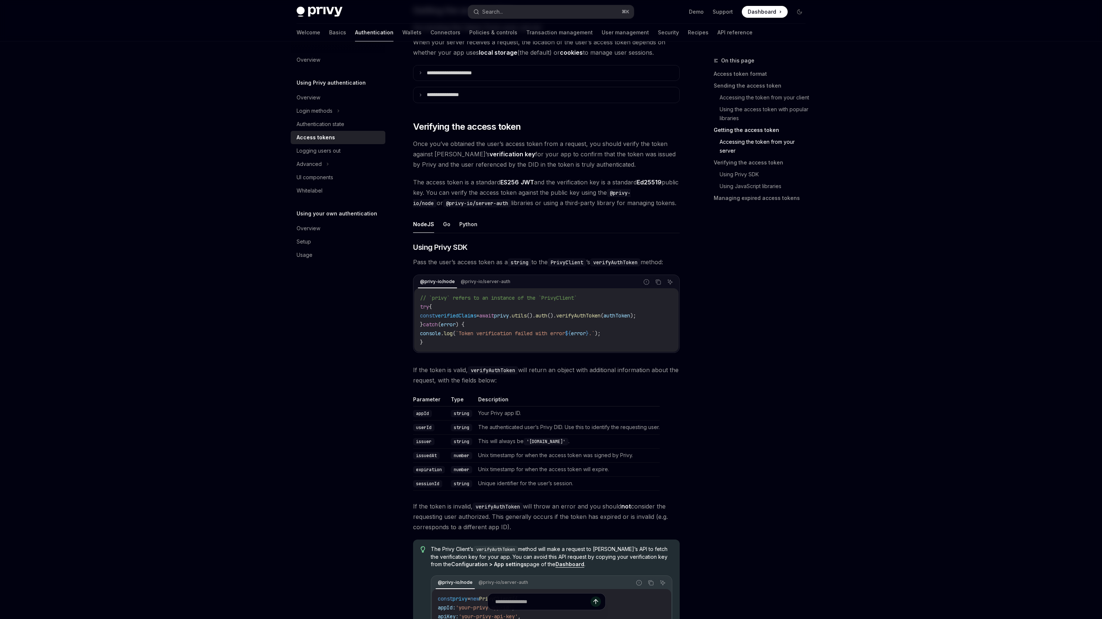
click at [545, 386] on span "If the token is valid, verifyAuthToken will return an object with additional in…" at bounding box center [546, 375] width 267 height 21
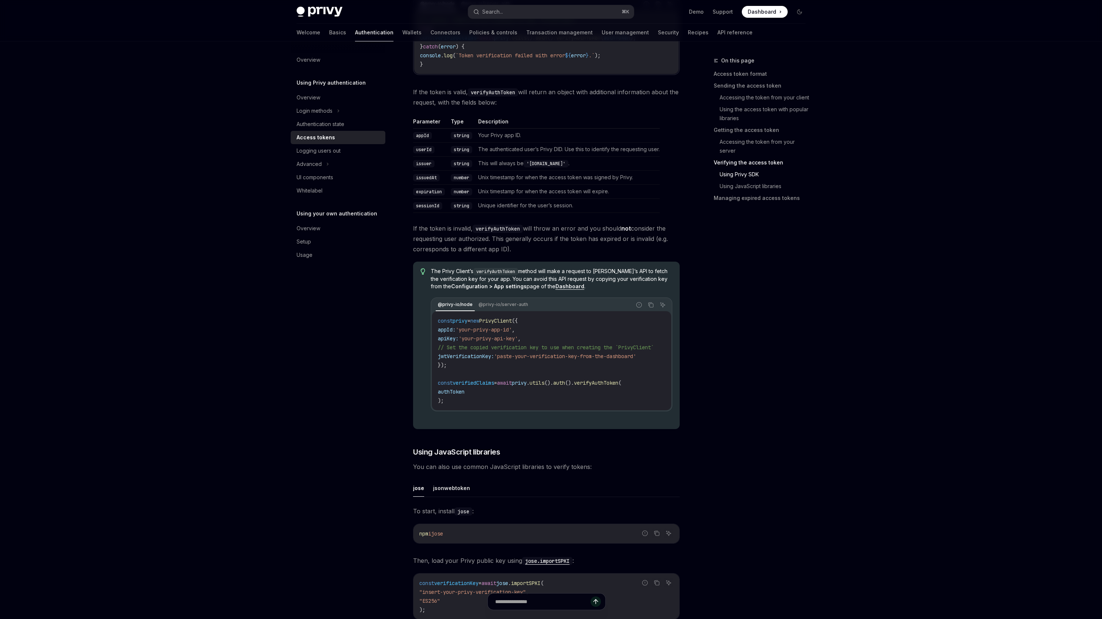
scroll to position [1296, 0]
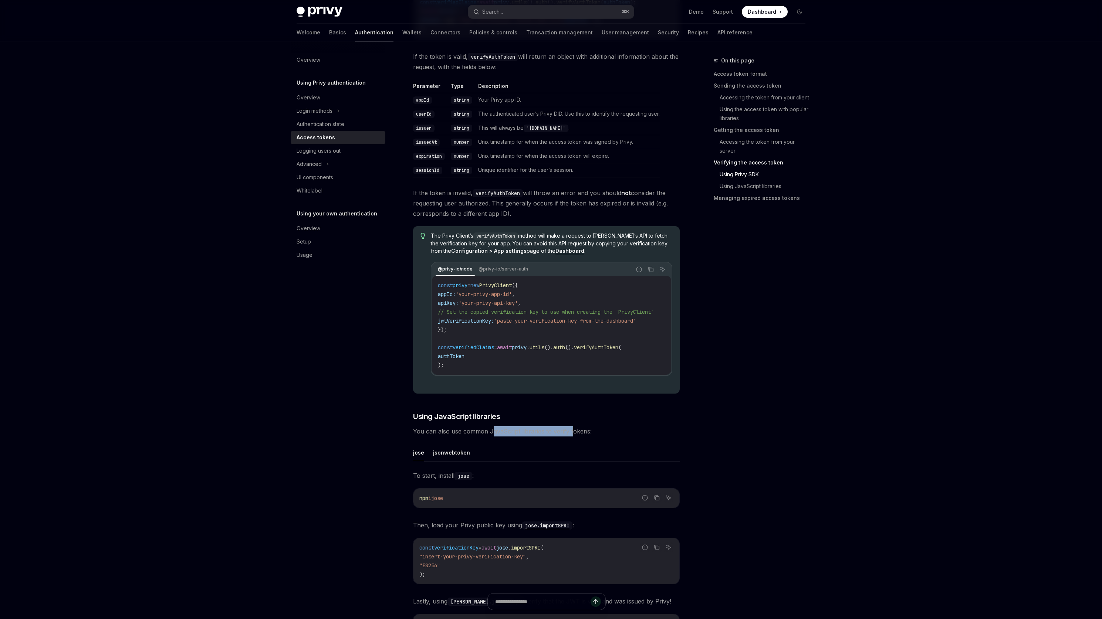
drag, startPoint x: 491, startPoint y: 438, endPoint x: 570, endPoint y: 438, distance: 79.1
click at [570, 437] on span "You can also use common JavaScript libraries to verify tokens:" at bounding box center [546, 431] width 267 height 10
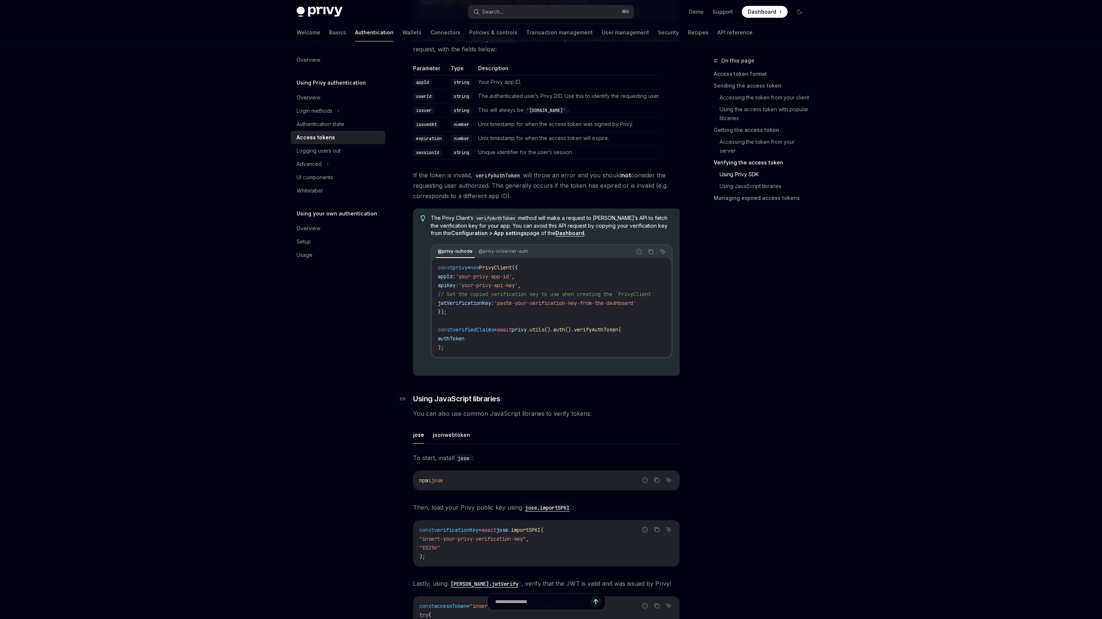
scroll to position [1279, 0]
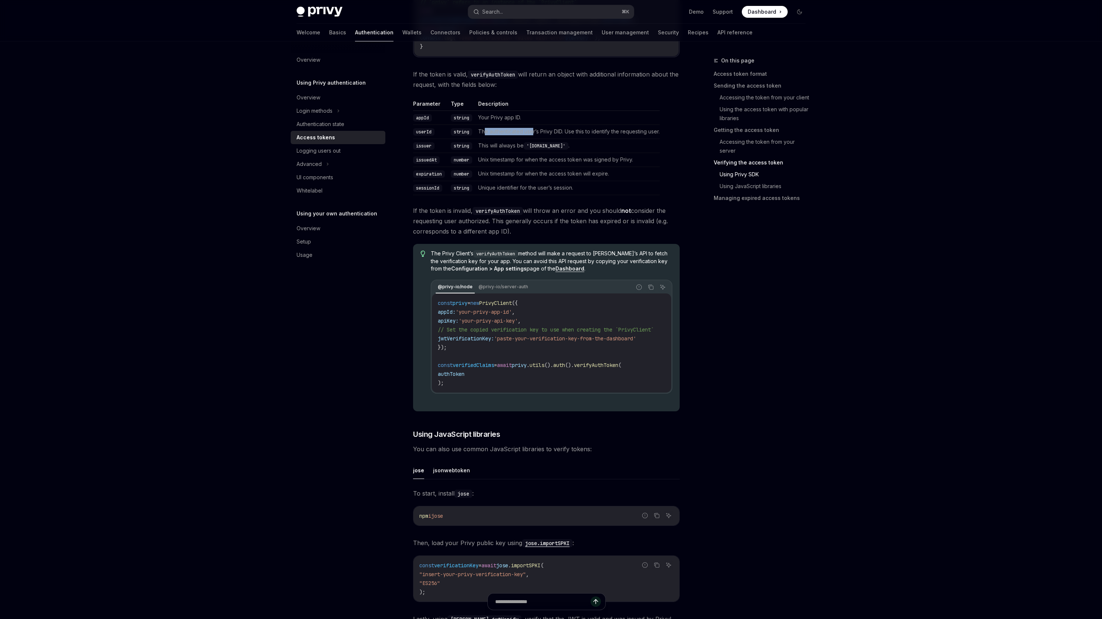
drag, startPoint x: 484, startPoint y: 133, endPoint x: 534, endPoint y: 133, distance: 49.9
click at [534, 133] on td "The authenticated user’s Privy DID. Use this to identify the requesting user." at bounding box center [567, 132] width 184 height 14
click at [503, 135] on td "The authenticated user’s Privy DID. Use this to identify the requesting user." at bounding box center [567, 132] width 184 height 14
click at [528, 135] on td "The authenticated user’s Privy DID. Use this to identify the requesting user." at bounding box center [567, 132] width 184 height 14
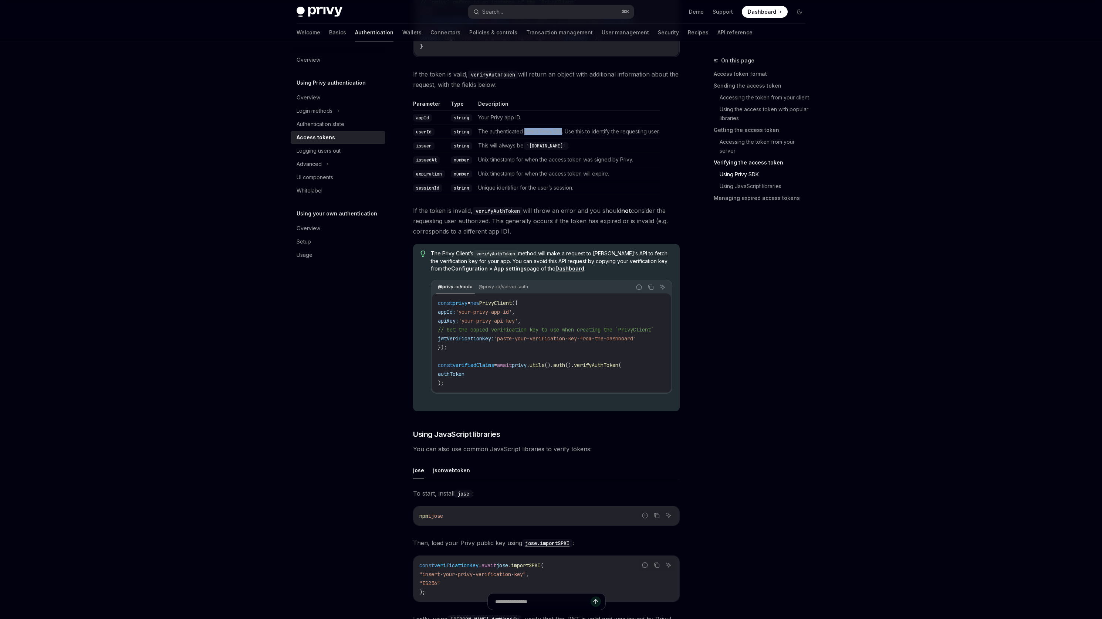
drag, startPoint x: 528, startPoint y: 135, endPoint x: 559, endPoint y: 135, distance: 31.1
click at [559, 135] on td "The authenticated user’s Privy DID. Use this to identify the requesting user." at bounding box center [567, 132] width 184 height 14
click at [571, 134] on td "The authenticated user’s Privy DID. Use this to identify the requesting user." at bounding box center [567, 132] width 184 height 14
drag, startPoint x: 571, startPoint y: 134, endPoint x: 655, endPoint y: 135, distance: 84.3
click at [655, 135] on td "The authenticated user’s Privy DID. Use this to identify the requesting user." at bounding box center [567, 132] width 184 height 14
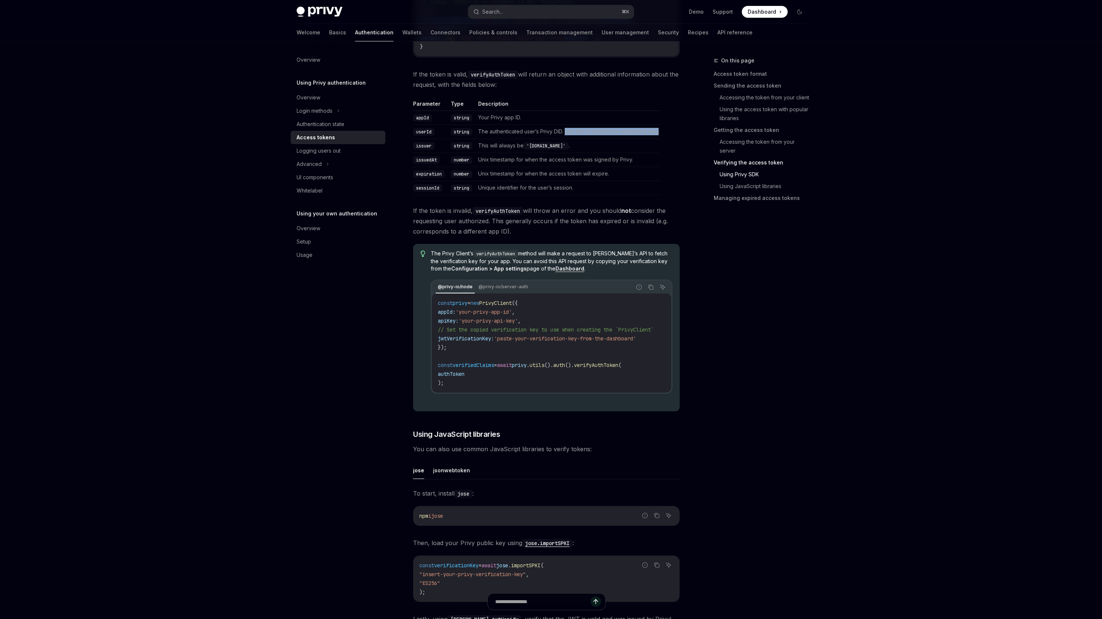
click at [655, 135] on td "The authenticated user’s Privy DID. Use this to identify the requesting user." at bounding box center [567, 132] width 184 height 14
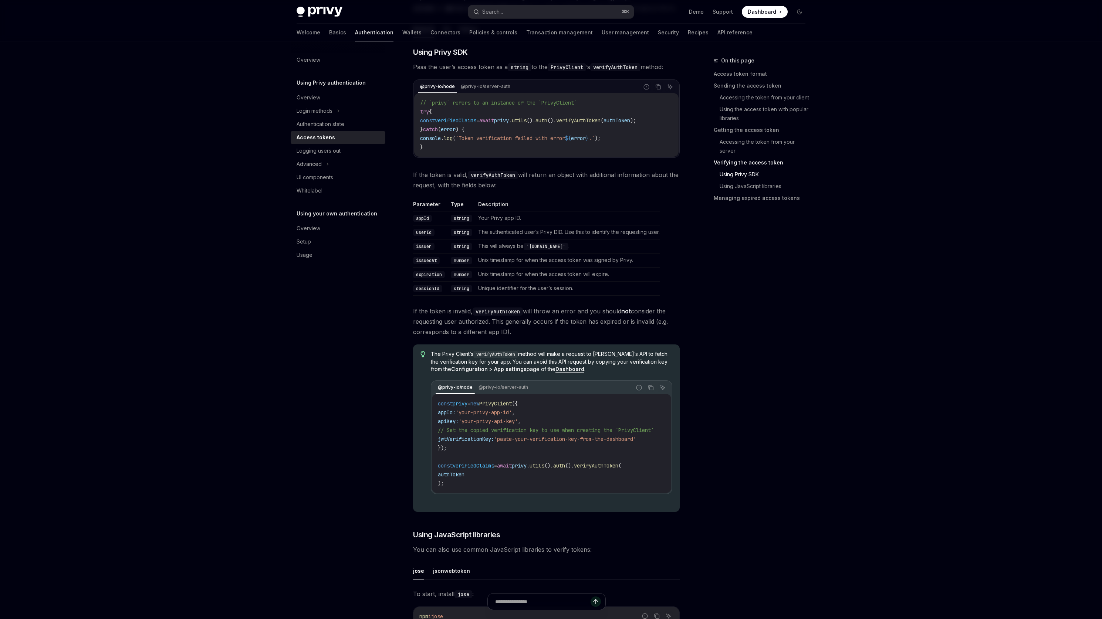
scroll to position [1101, 0]
